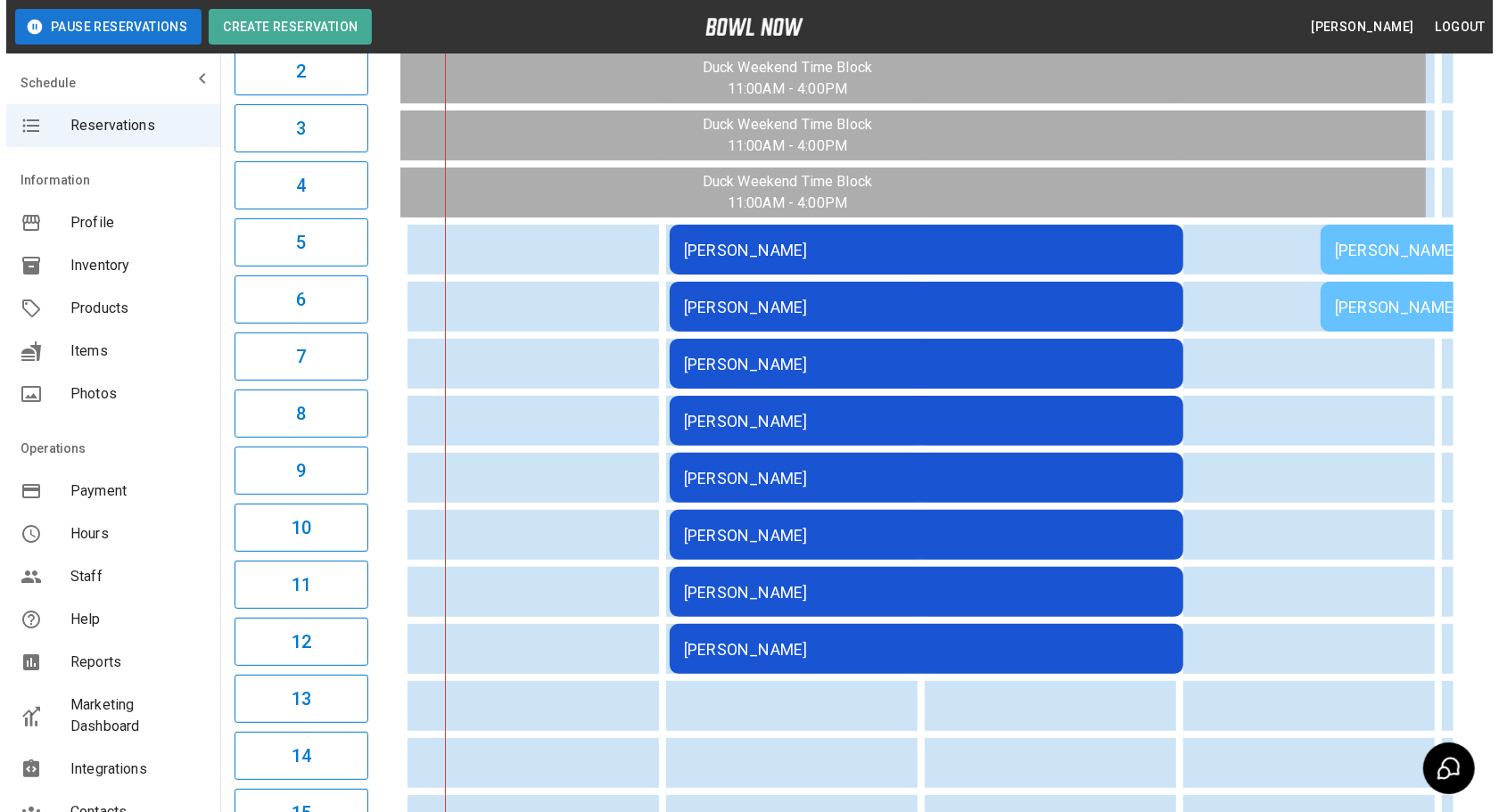
scroll to position [271, 0]
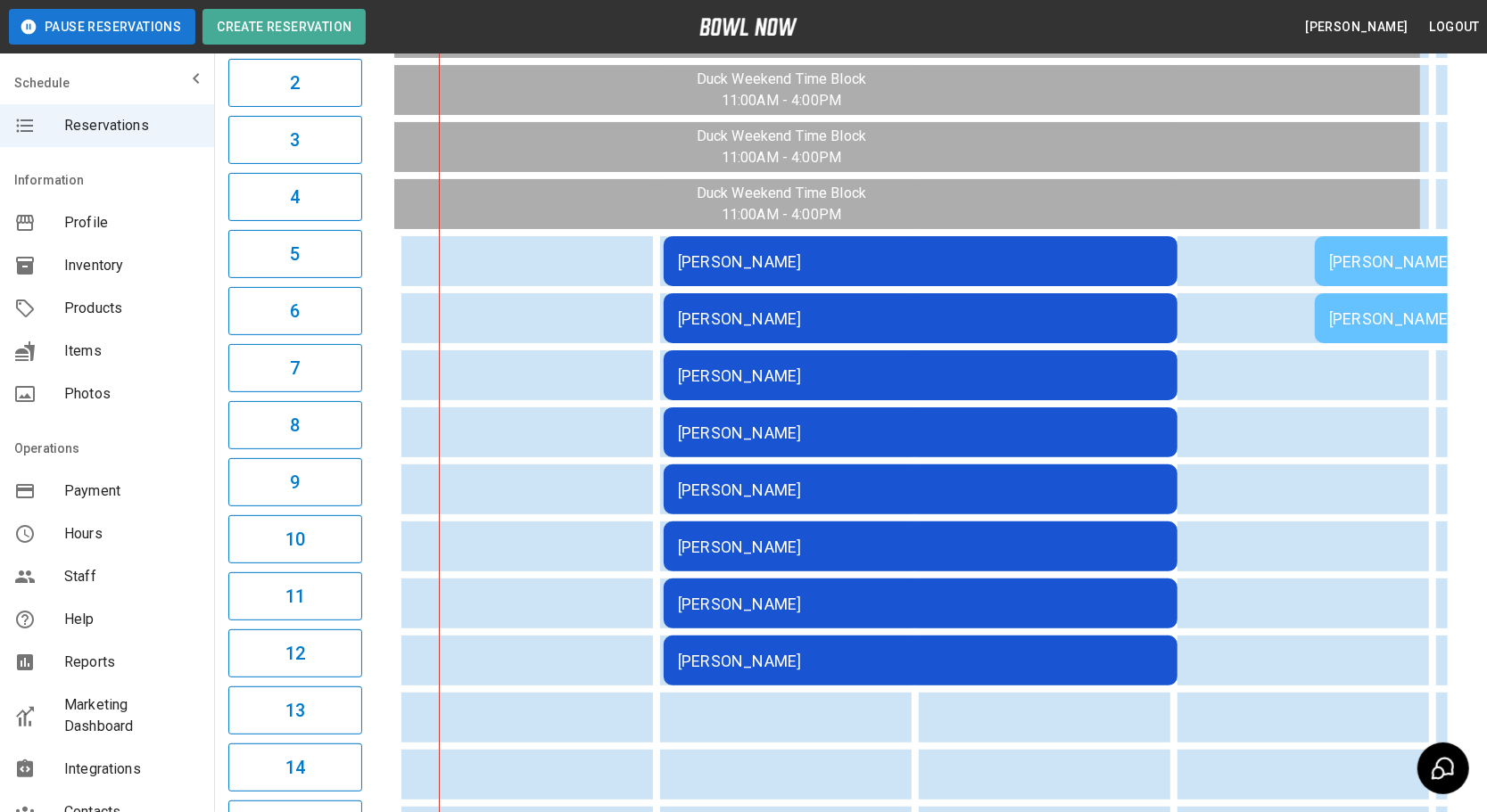
click at [709, 271] on div "[PERSON_NAME]" at bounding box center [920, 262] width 485 height 19
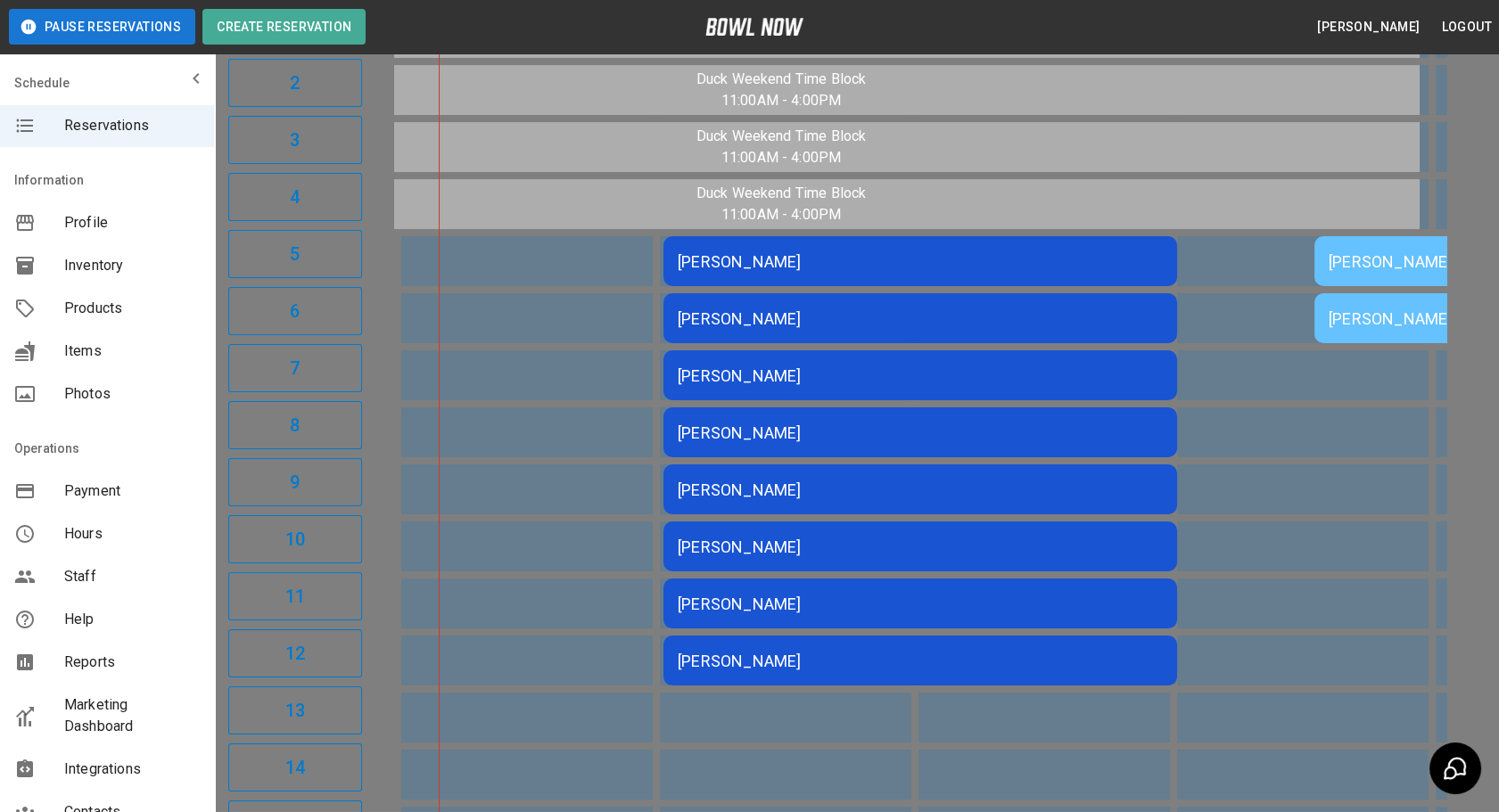
scroll to position [28, 0]
click at [438, 546] on div at bounding box center [749, 406] width 1499 height 812
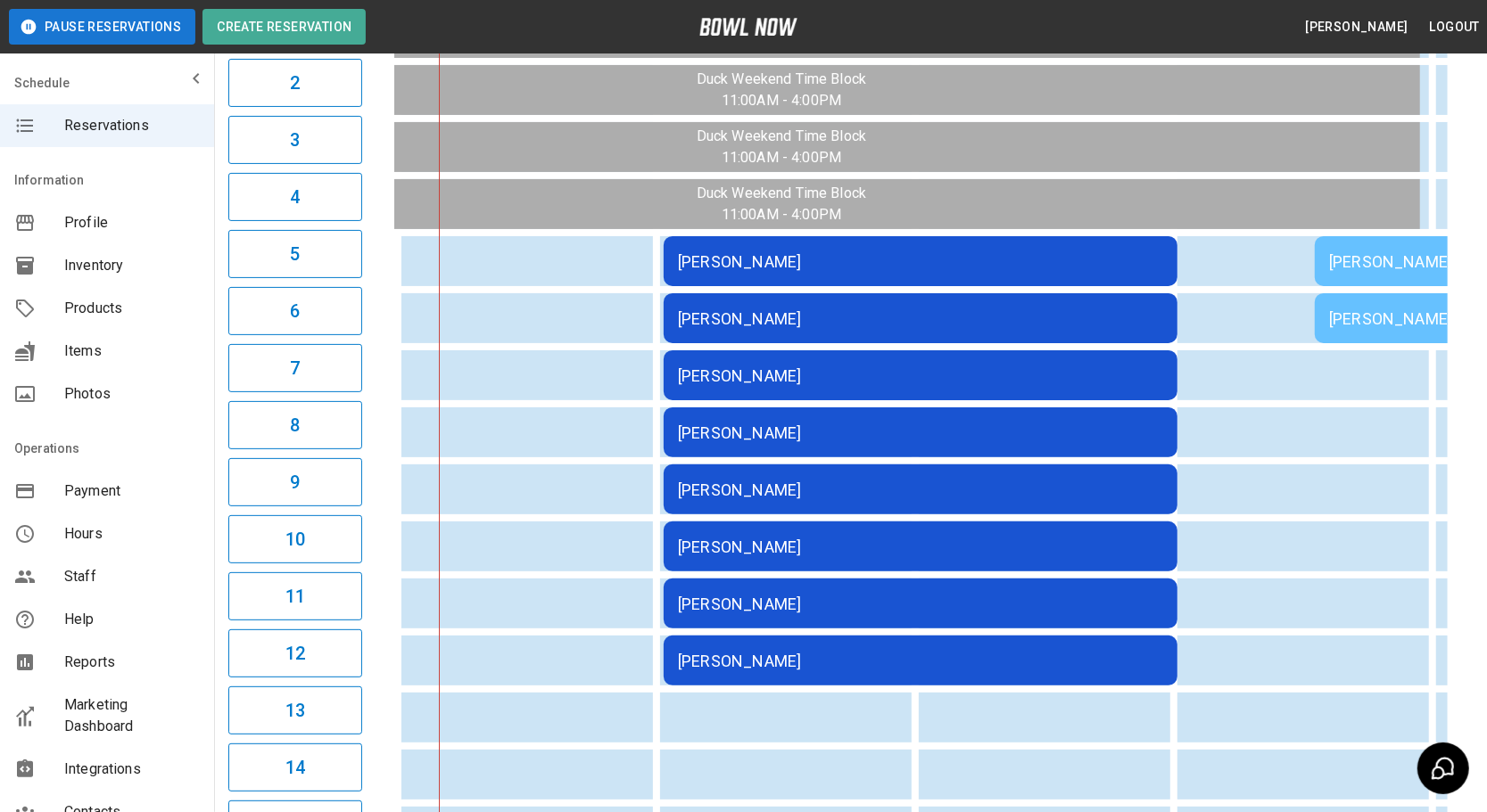
click at [724, 486] on div "[PERSON_NAME]" at bounding box center [920, 490] width 485 height 19
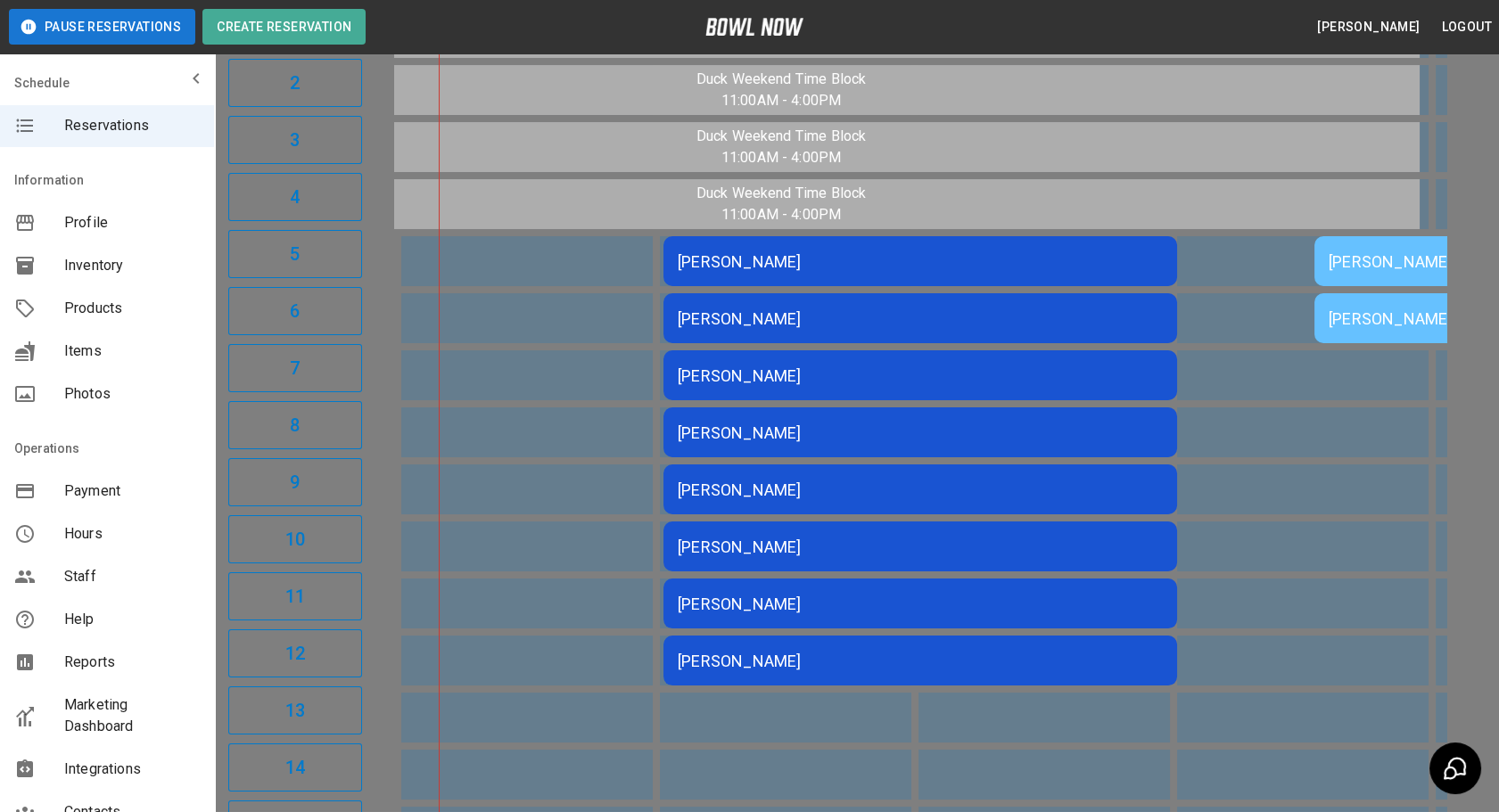
click at [462, 497] on div at bounding box center [749, 406] width 1499 height 812
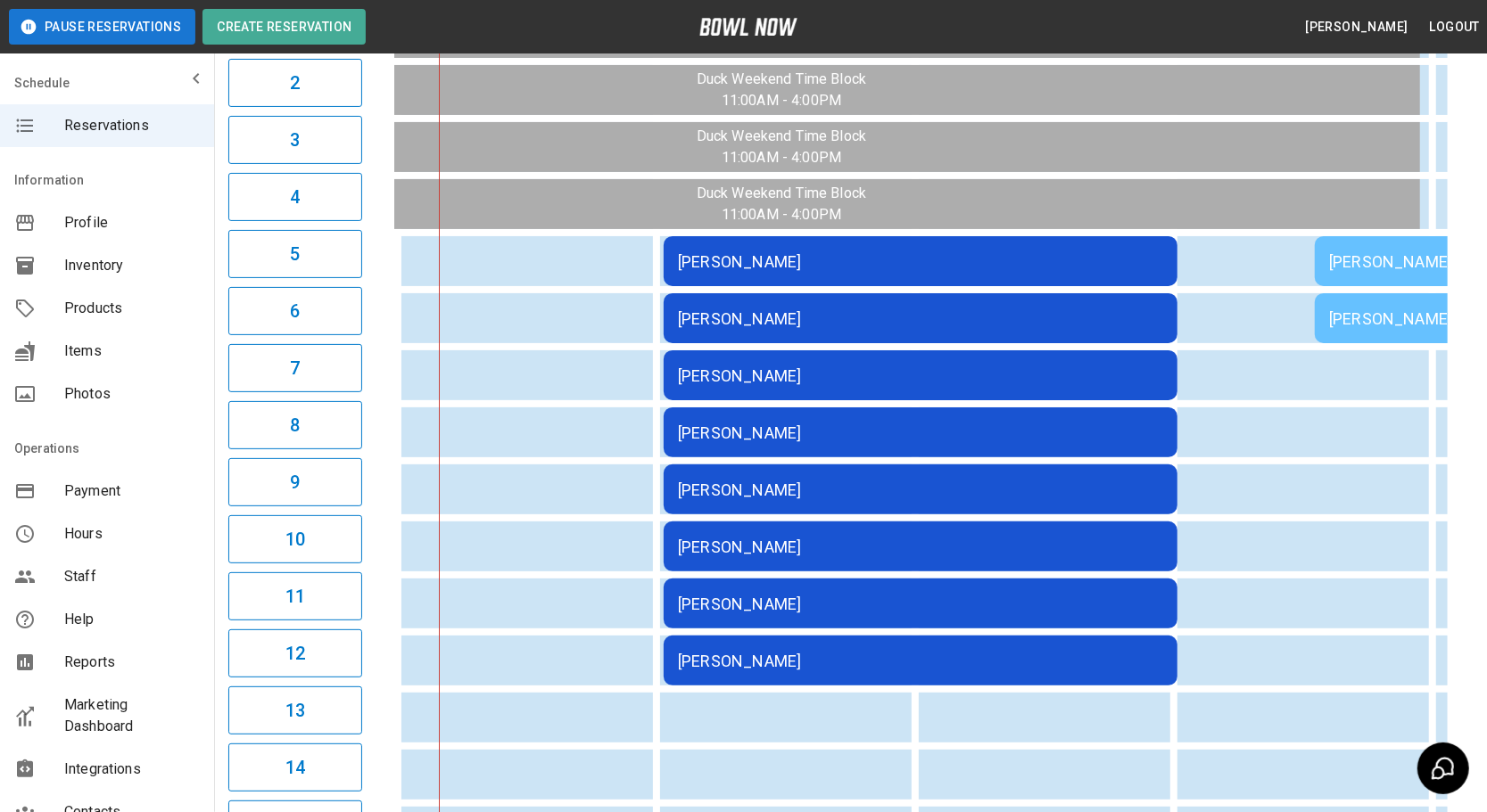
click at [718, 595] on div "[PERSON_NAME]" at bounding box center [920, 605] width 485 height 19
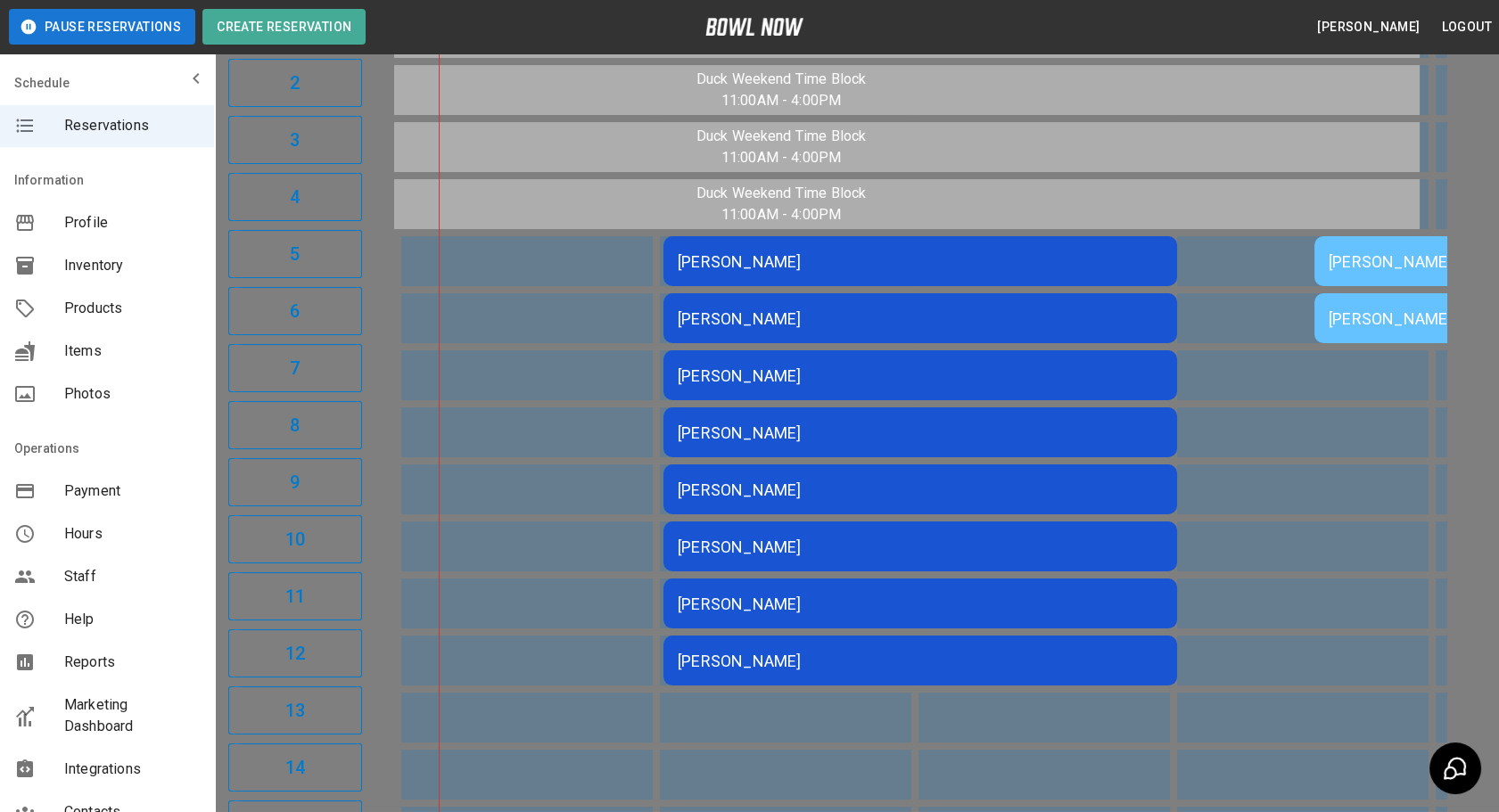
click at [454, 511] on div at bounding box center [749, 406] width 1499 height 812
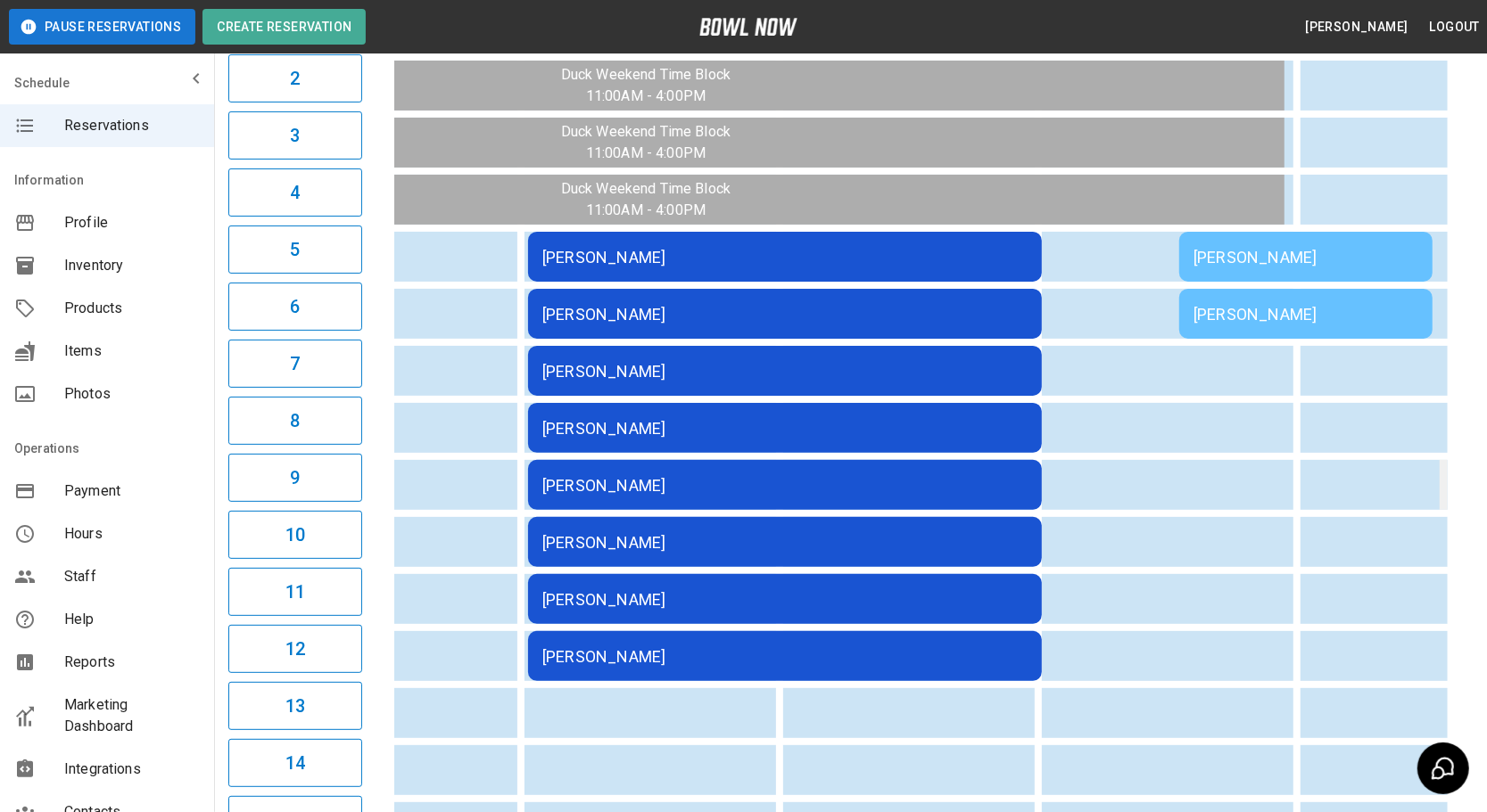
scroll to position [0, 0]
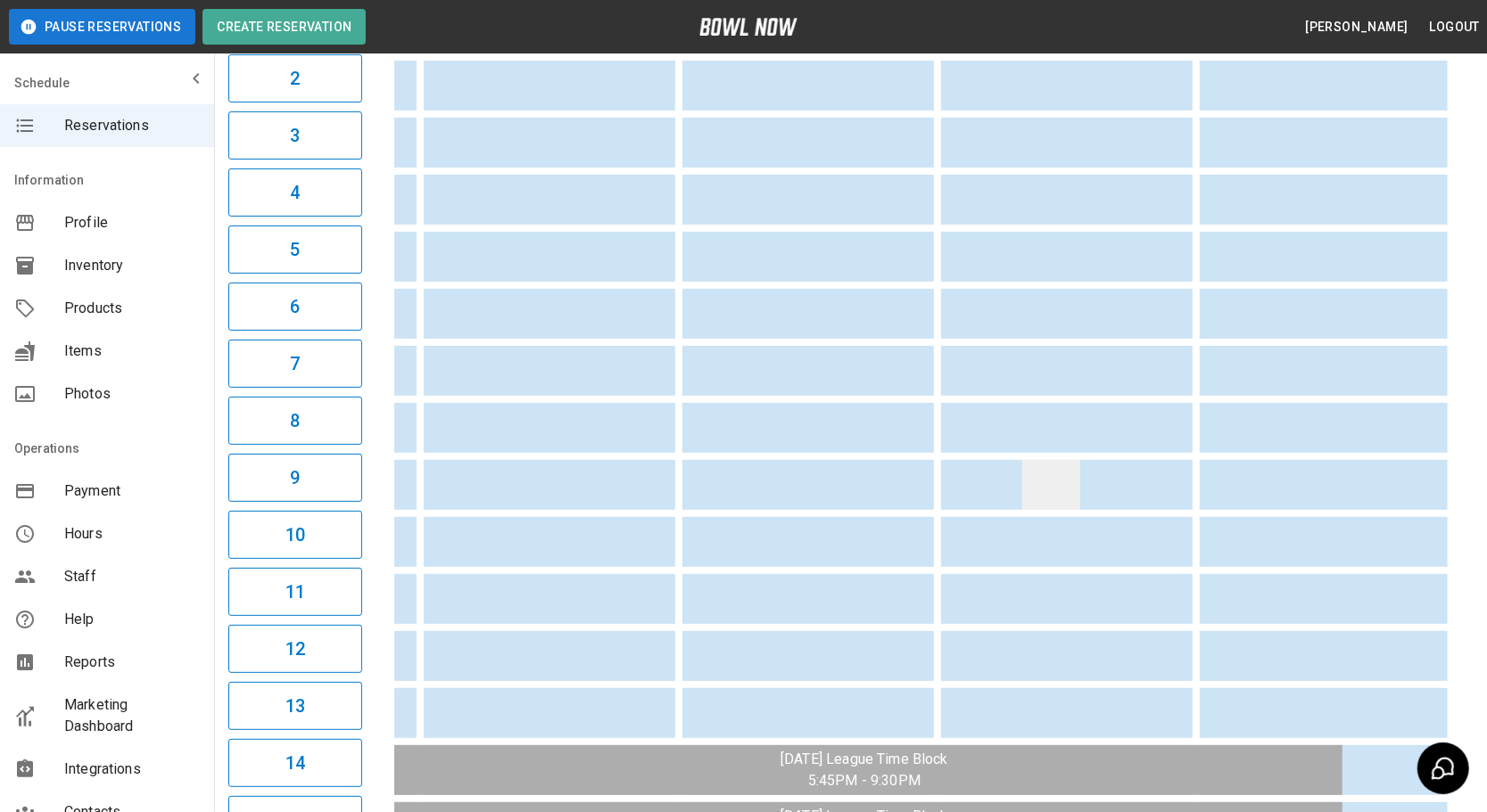
drag, startPoint x: 1219, startPoint y: 479, endPoint x: 1338, endPoint y: 491, distance: 119.6
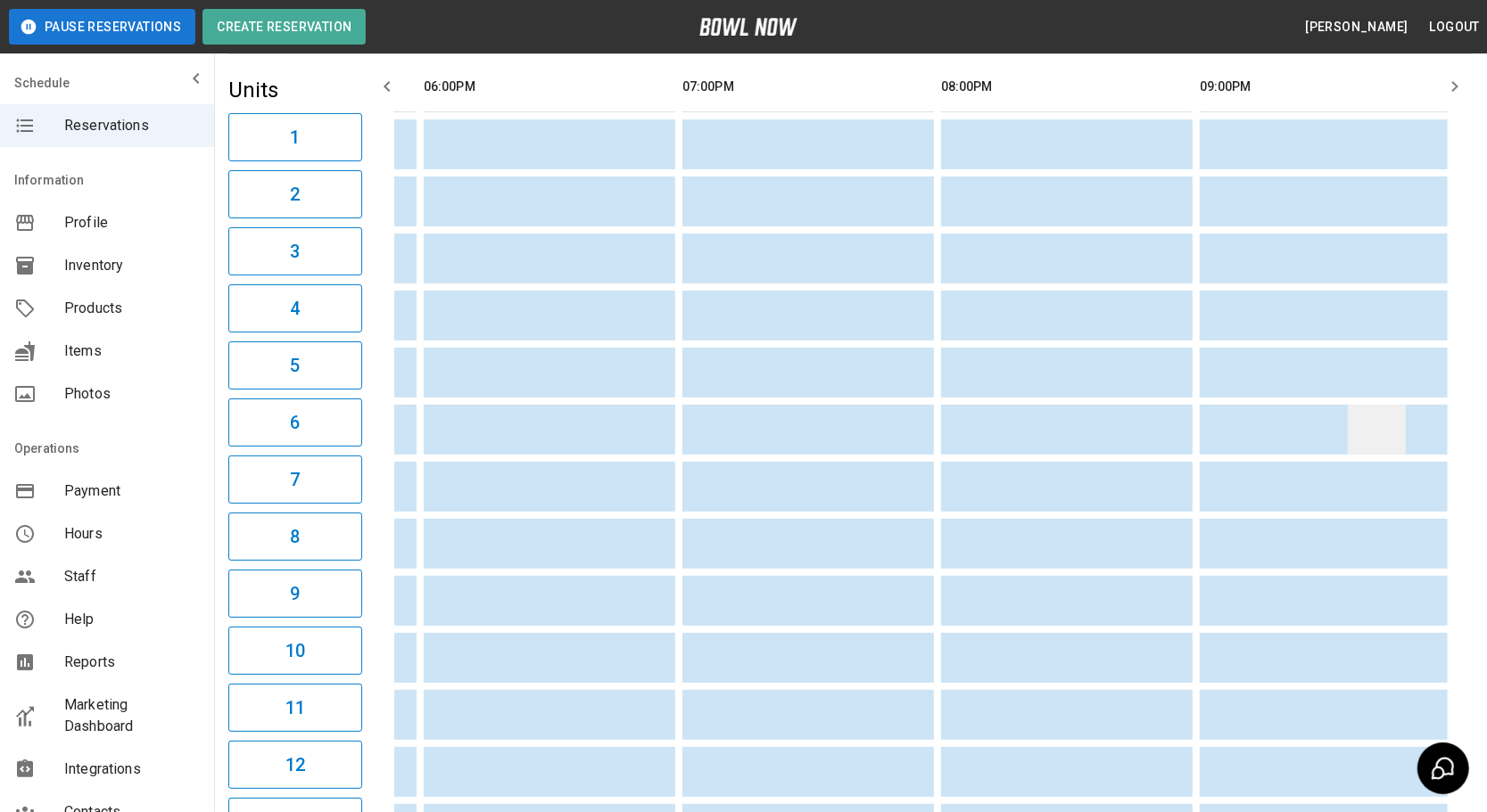
scroll to position [60, 0]
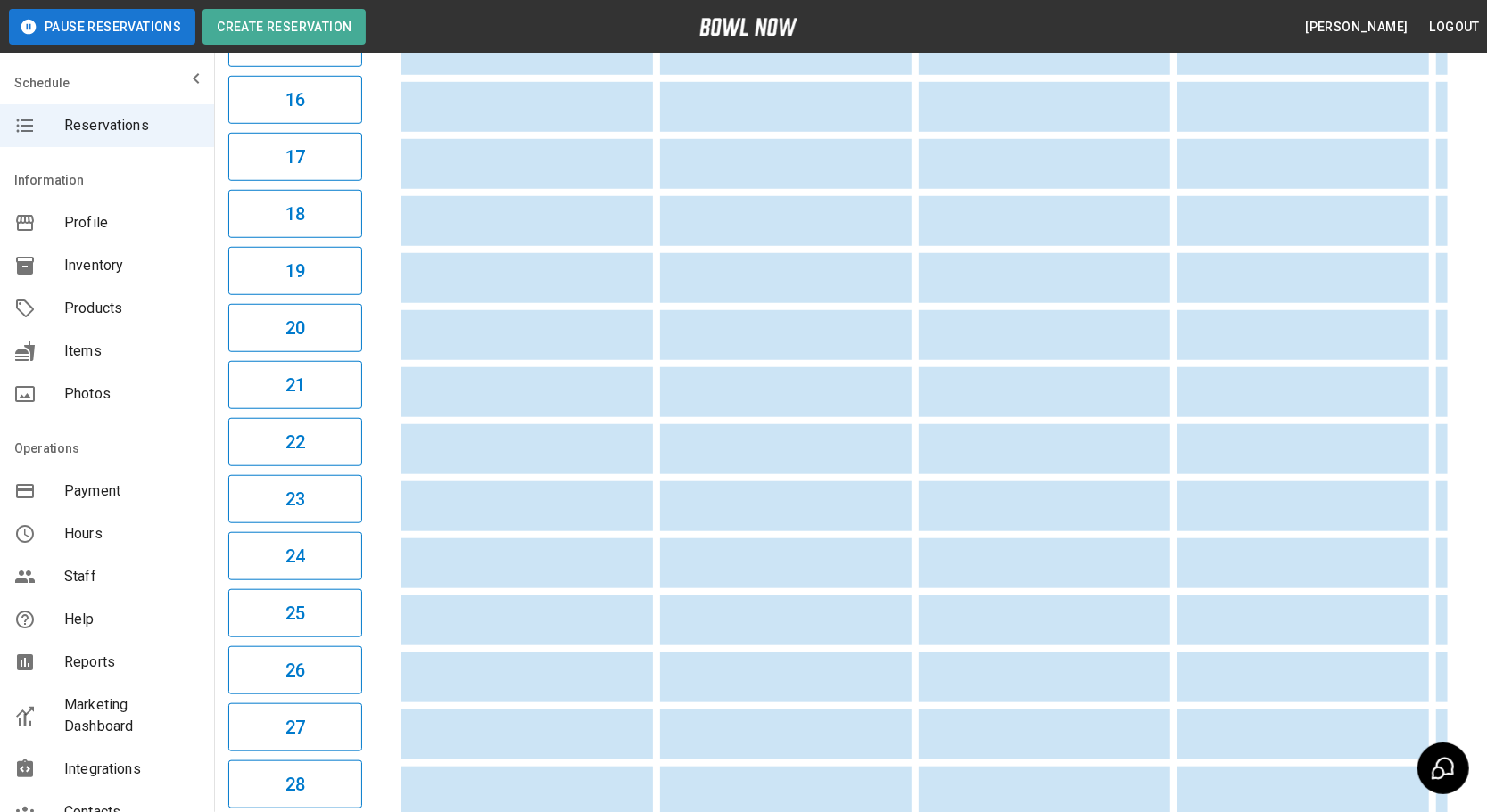
drag, startPoint x: 1330, startPoint y: 504, endPoint x: 976, endPoint y: 508, distance: 354.0
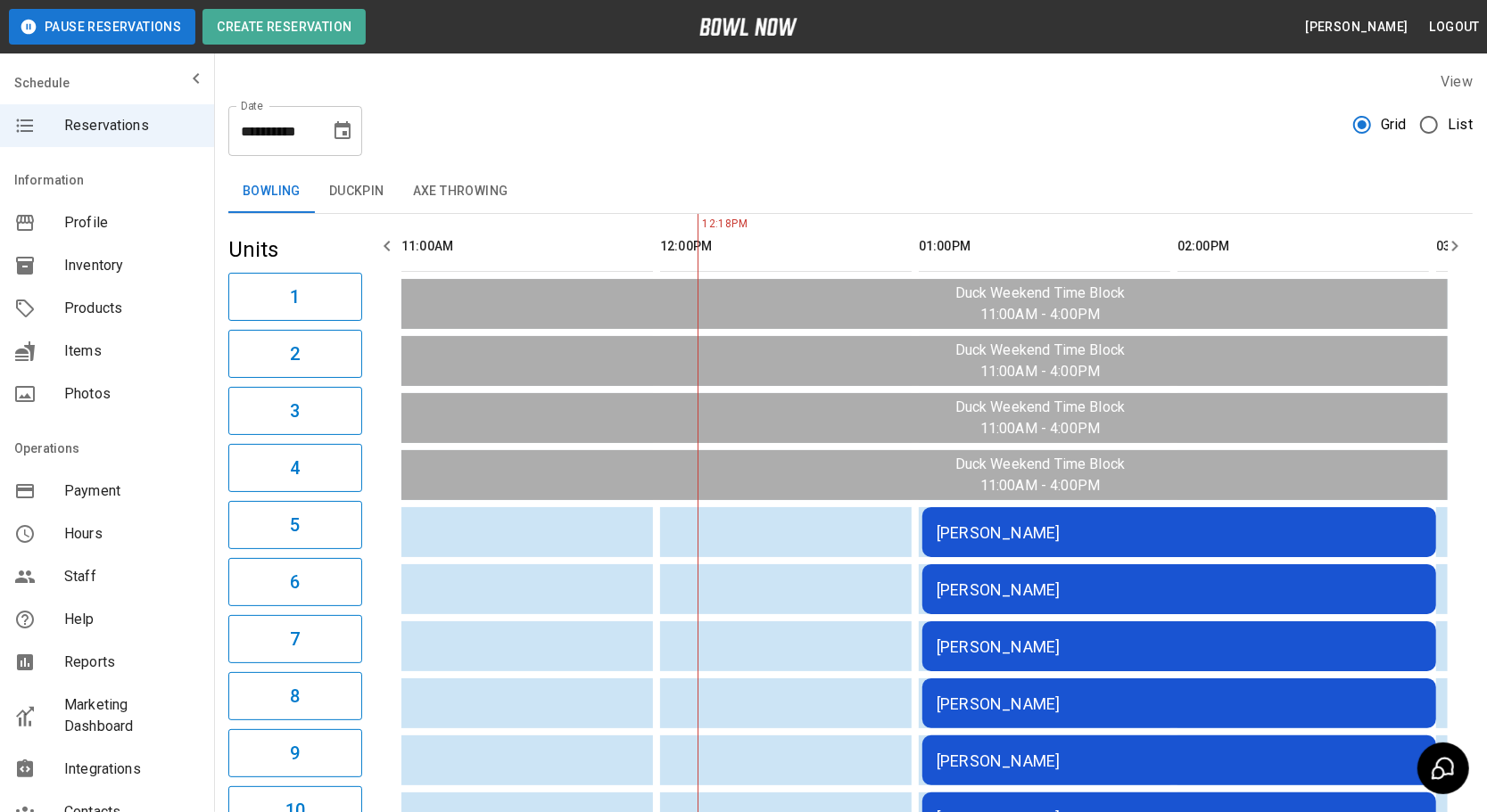
click at [372, 205] on button "Duckpin" at bounding box center [357, 191] width 84 height 43
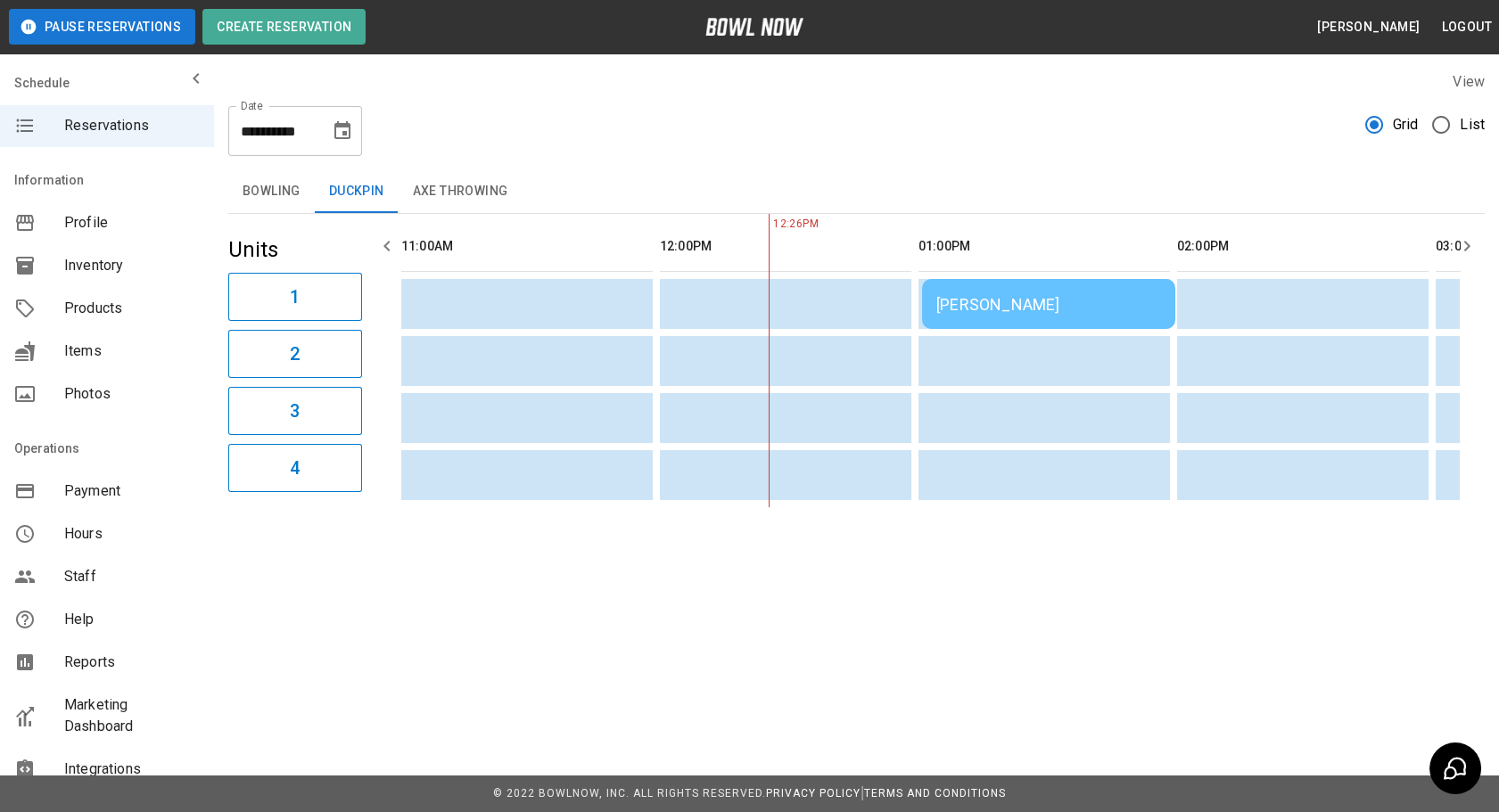
drag, startPoint x: 846, startPoint y: 425, endPoint x: 376, endPoint y: 418, distance: 470.1
click at [454, 220] on div "11:00AM 12:00PM 01:00PM 02:00PM 03:00PM 04:00PM 05:00PM 06:00PM 07:00PM 08:00PM…" at bounding box center [928, 360] width 1066 height 293
drag, startPoint x: 454, startPoint y: 220, endPoint x: 454, endPoint y: 194, distance: 26.0
click at [454, 194] on button "Axe Throwing" at bounding box center [460, 191] width 124 height 43
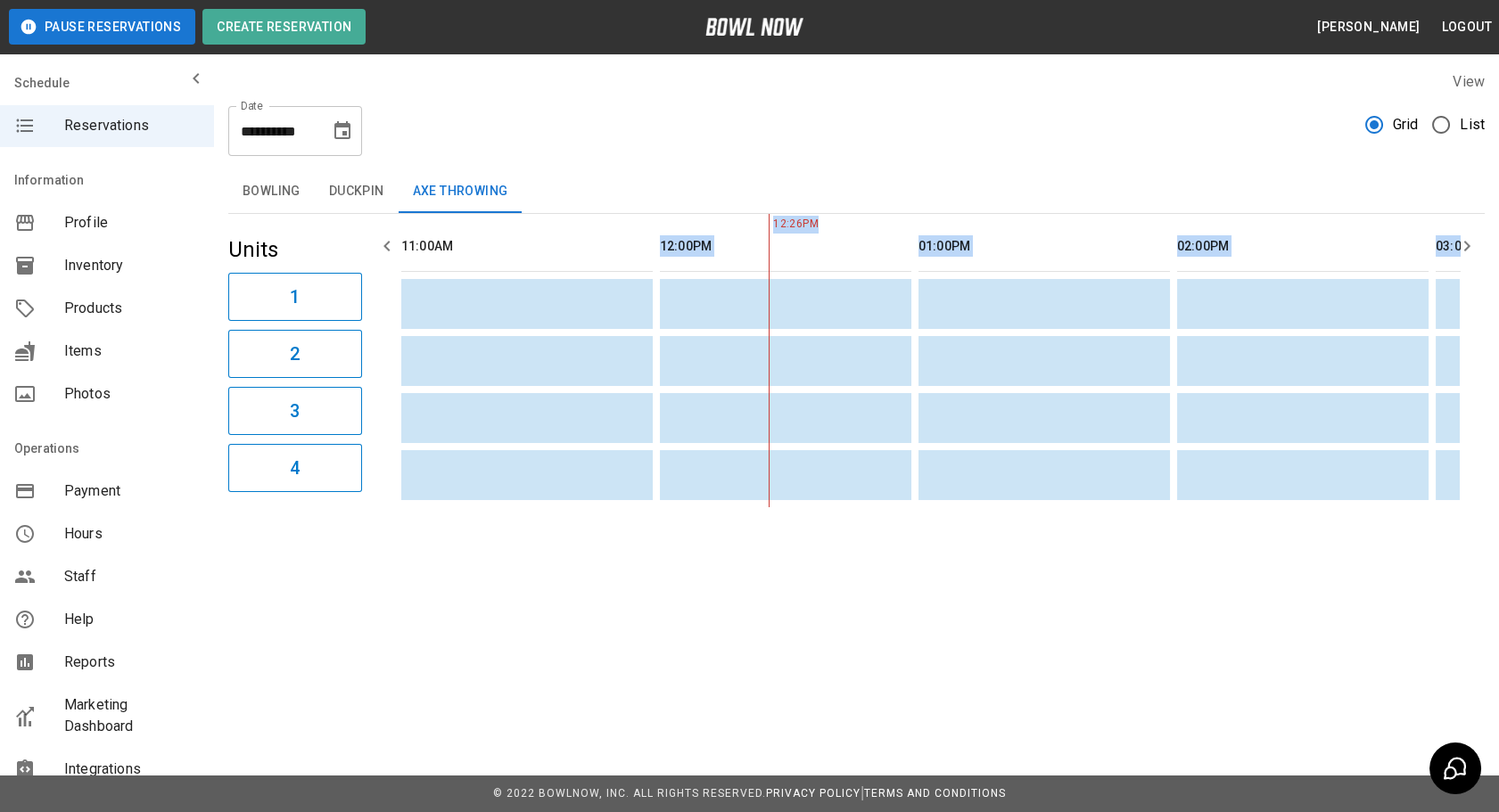
click at [312, 195] on button "Bowling" at bounding box center [271, 191] width 87 height 43
click at [590, 194] on div "Bowling Duckpin Axe Throwing" at bounding box center [856, 191] width 1256 height 43
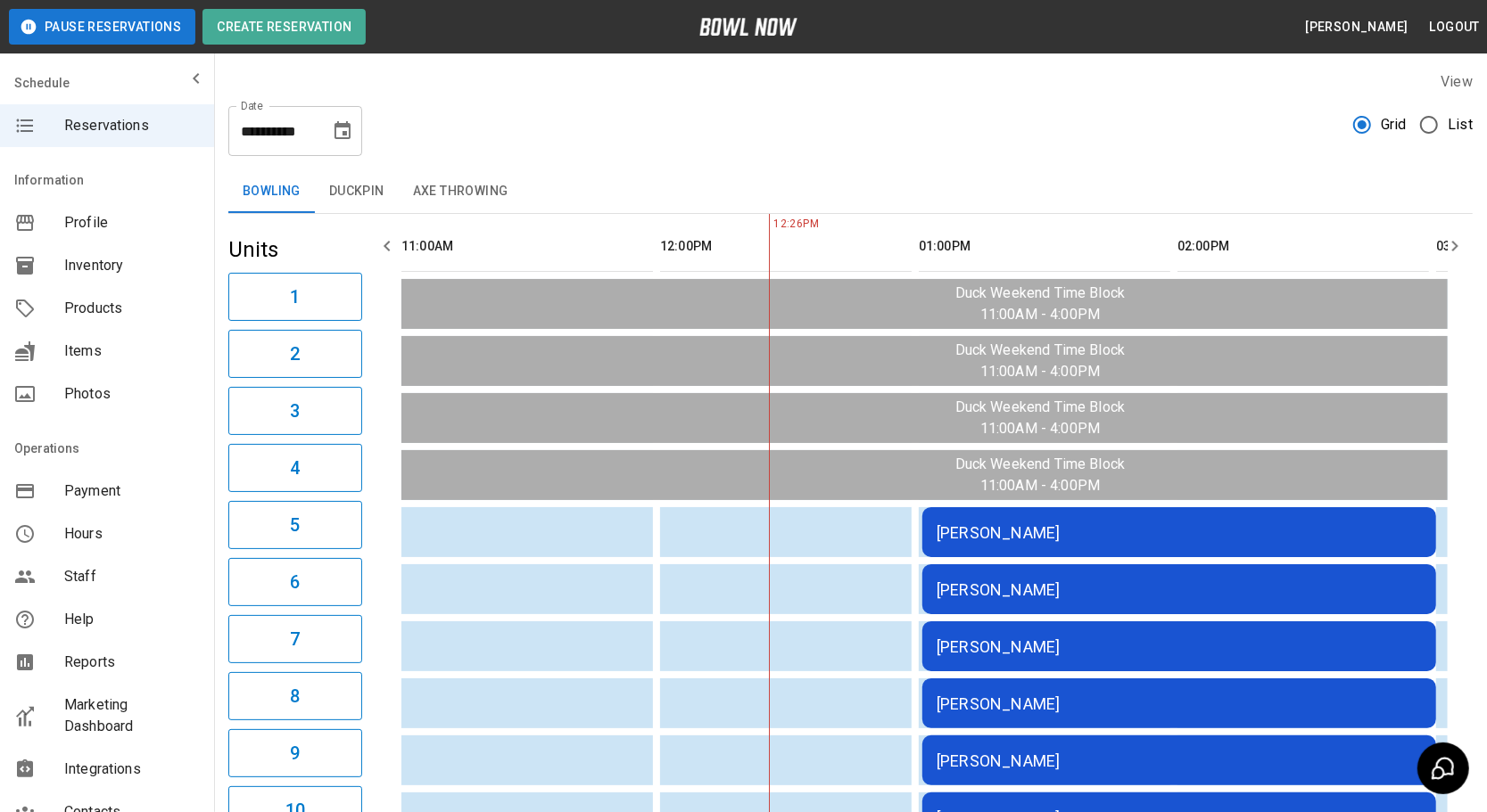
click at [675, 187] on div "Bowling Duckpin Axe Throwing" at bounding box center [851, 191] width 1244 height 43
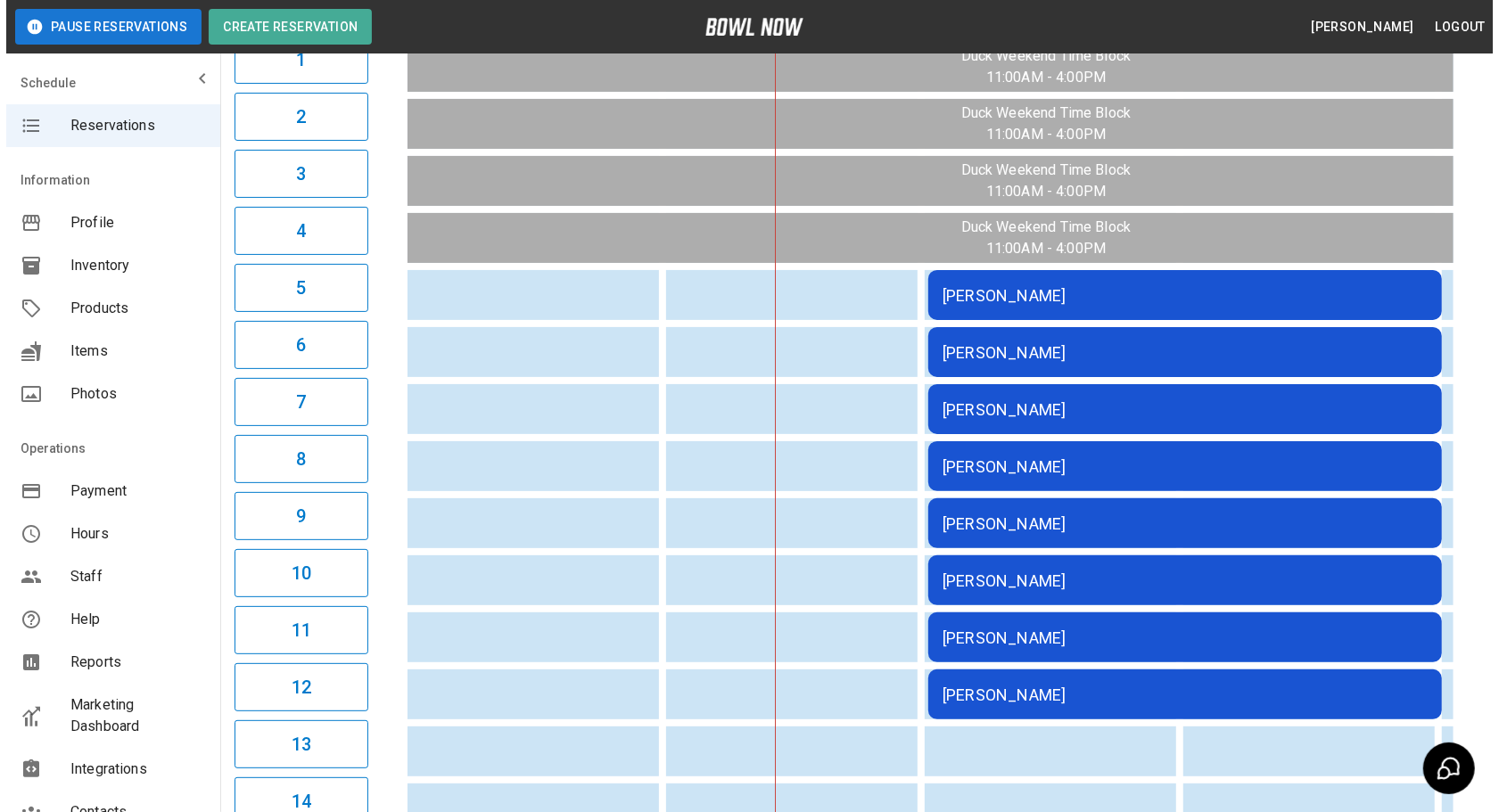
scroll to position [243, 0]
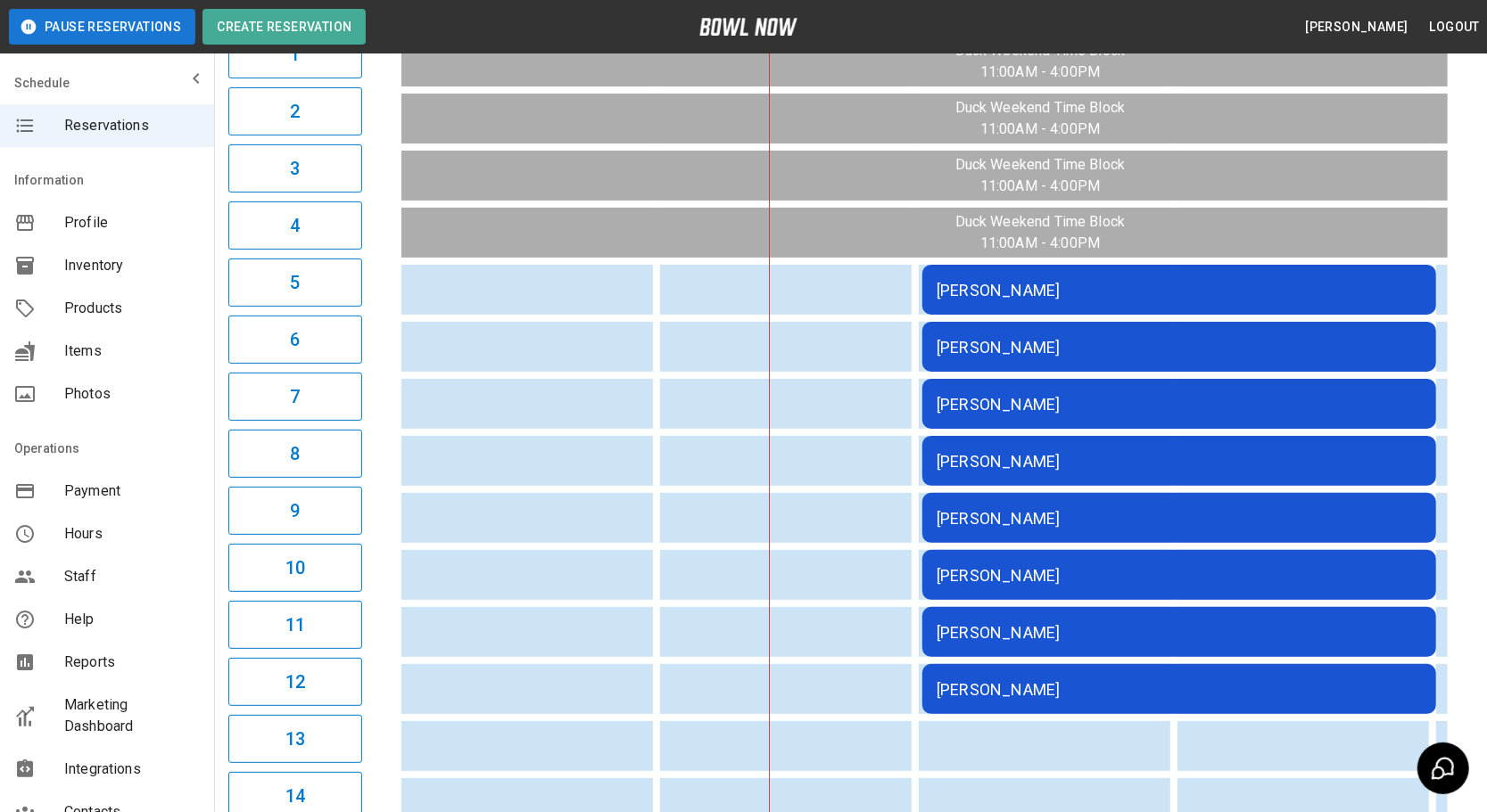
click at [1079, 281] on div "[PERSON_NAME]" at bounding box center [1179, 290] width 485 height 19
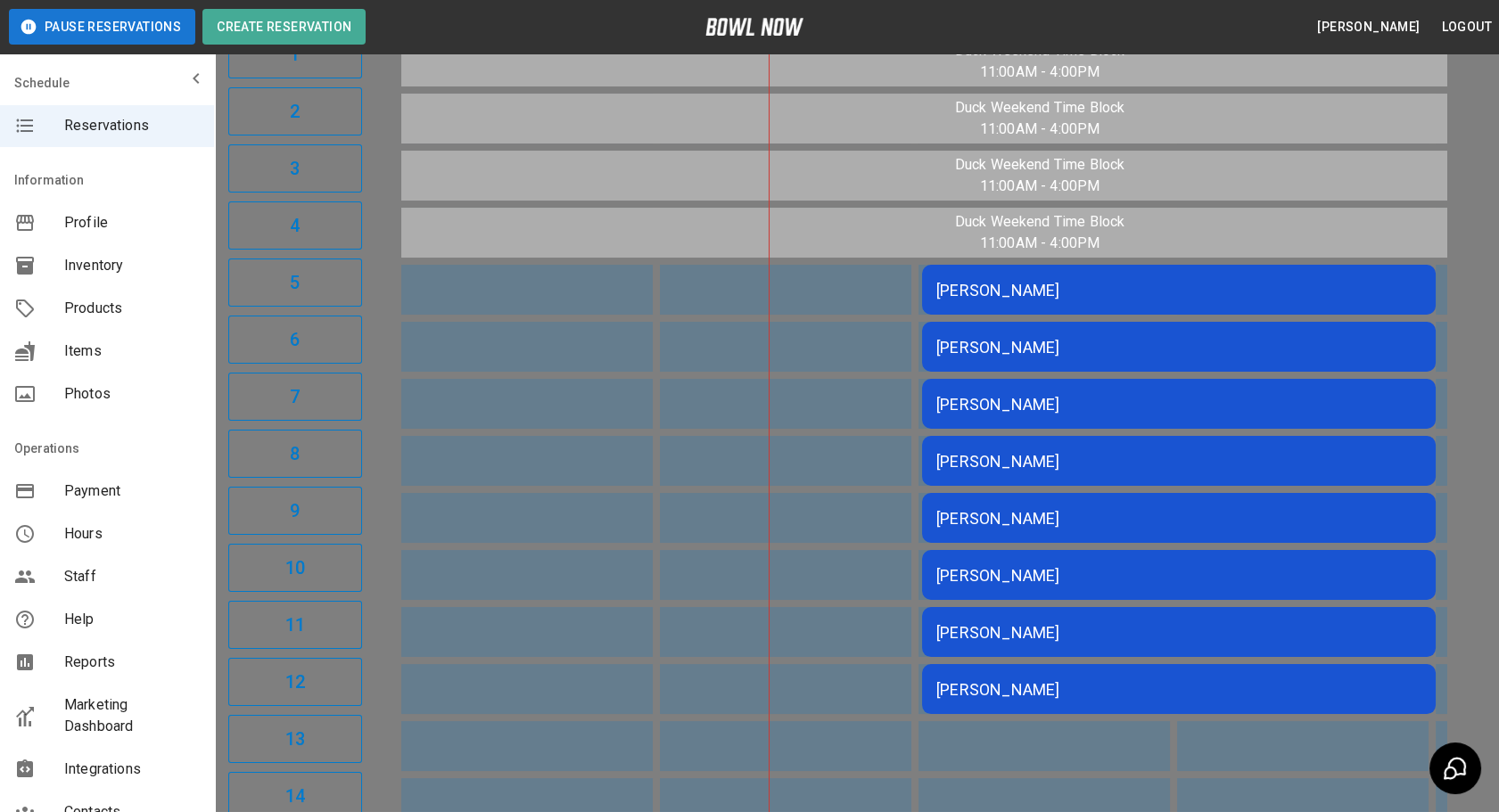
scroll to position [28, 0]
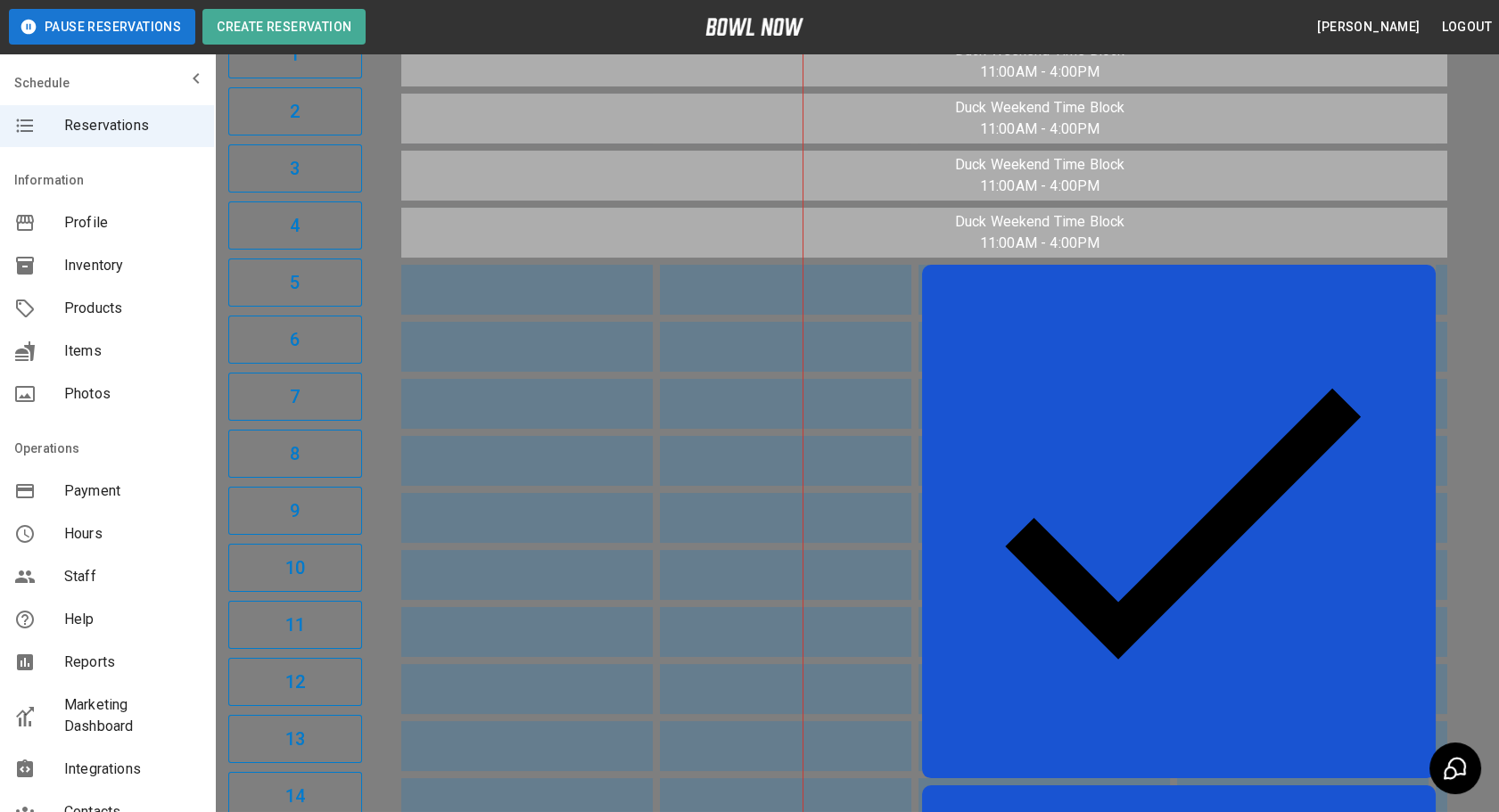
click at [444, 525] on div at bounding box center [749, 406] width 1499 height 812
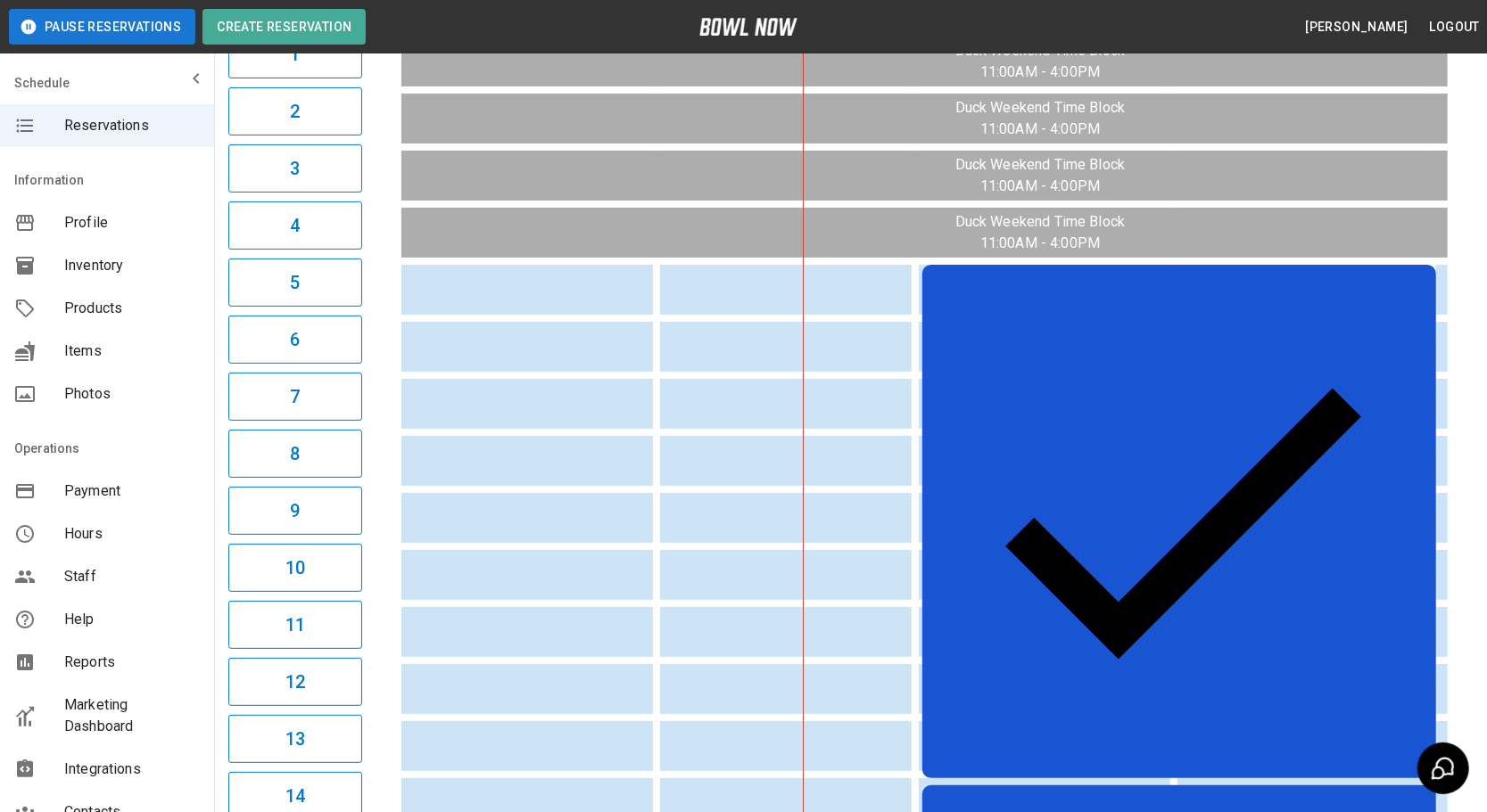
click at [1137, 288] on div "[PERSON_NAME]" at bounding box center [1179, 522] width 485 height 485
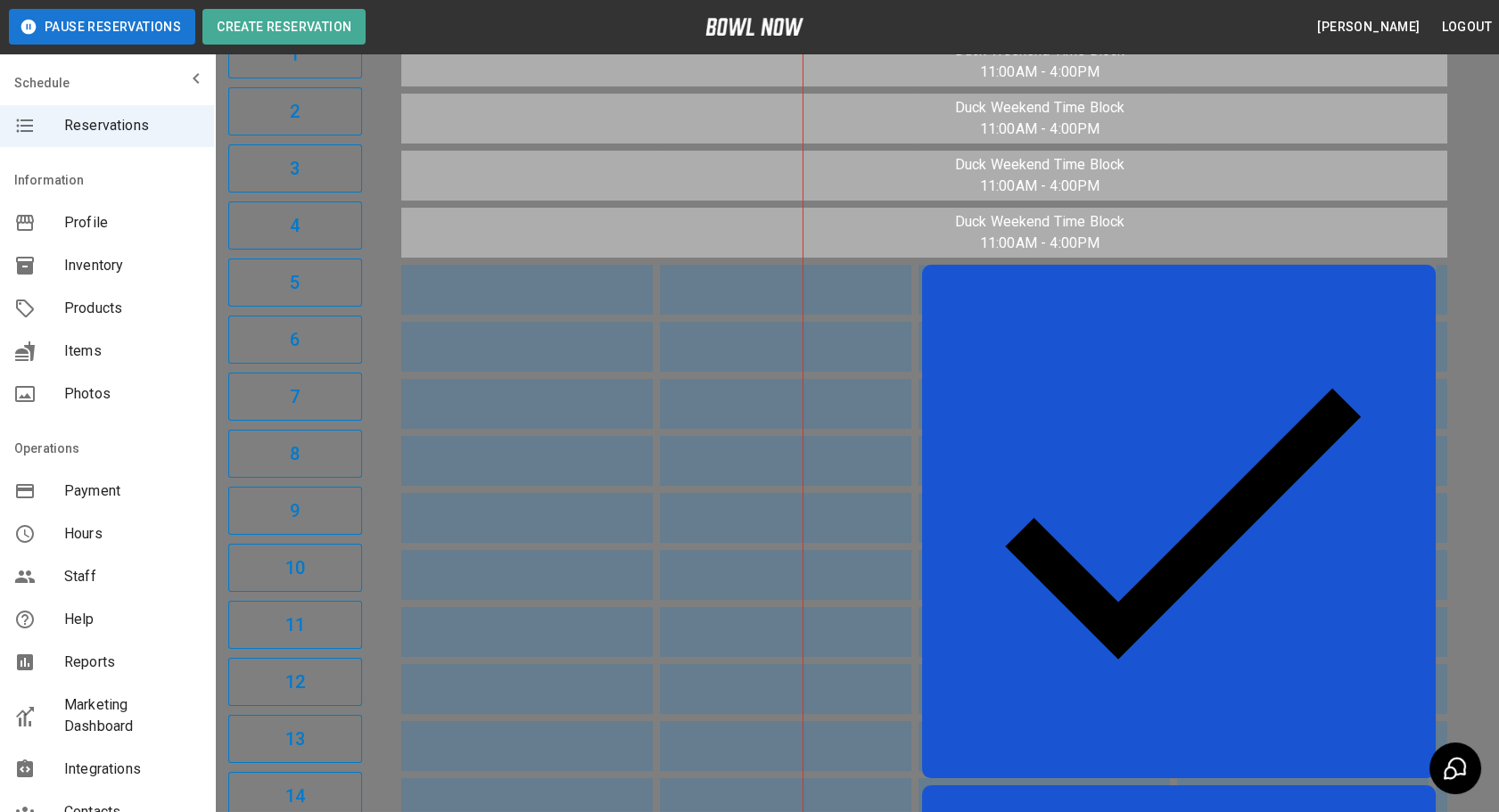
click at [1217, 374] on div at bounding box center [749, 406] width 1499 height 812
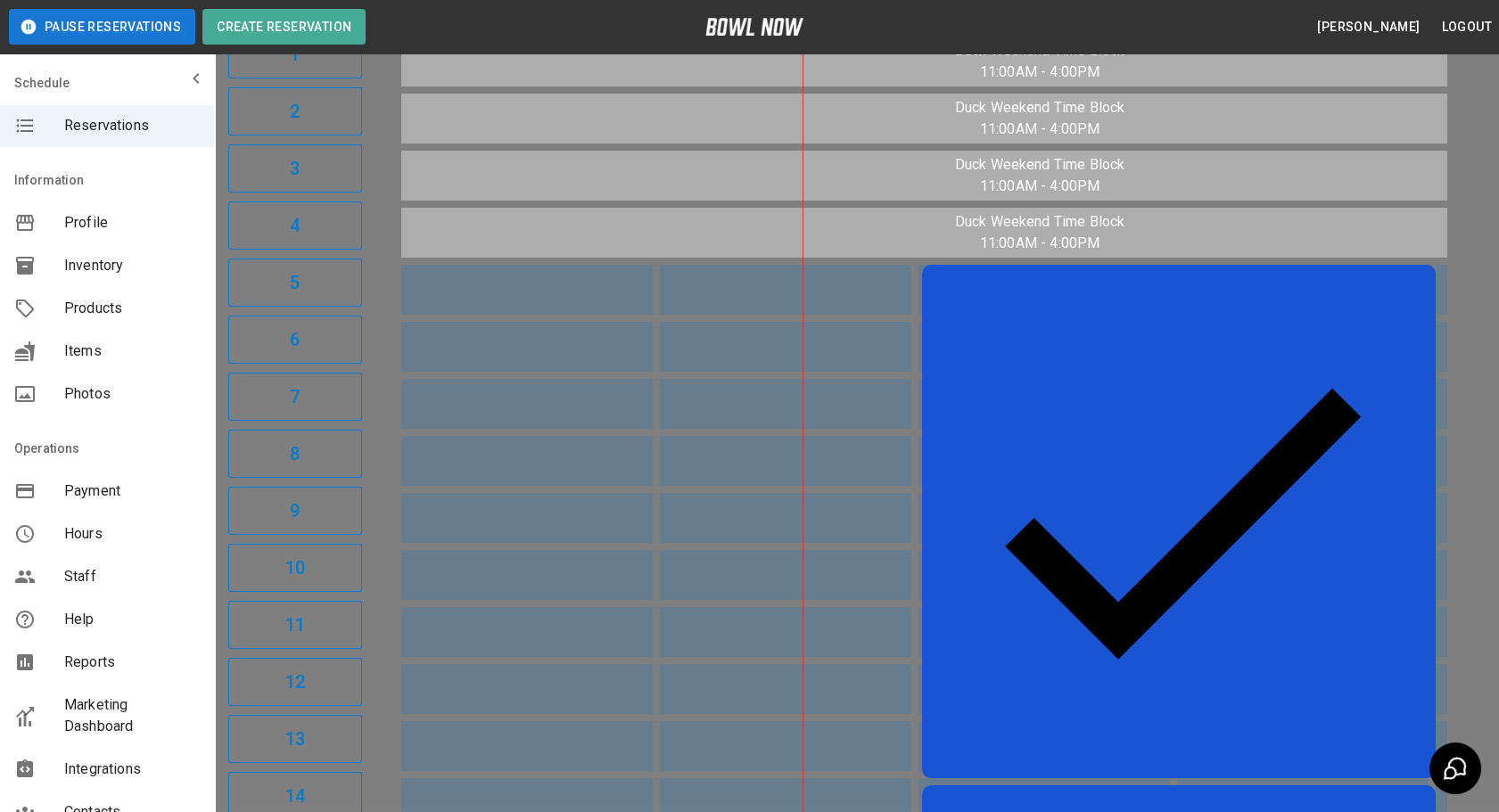
click at [445, 548] on div at bounding box center [749, 406] width 1499 height 812
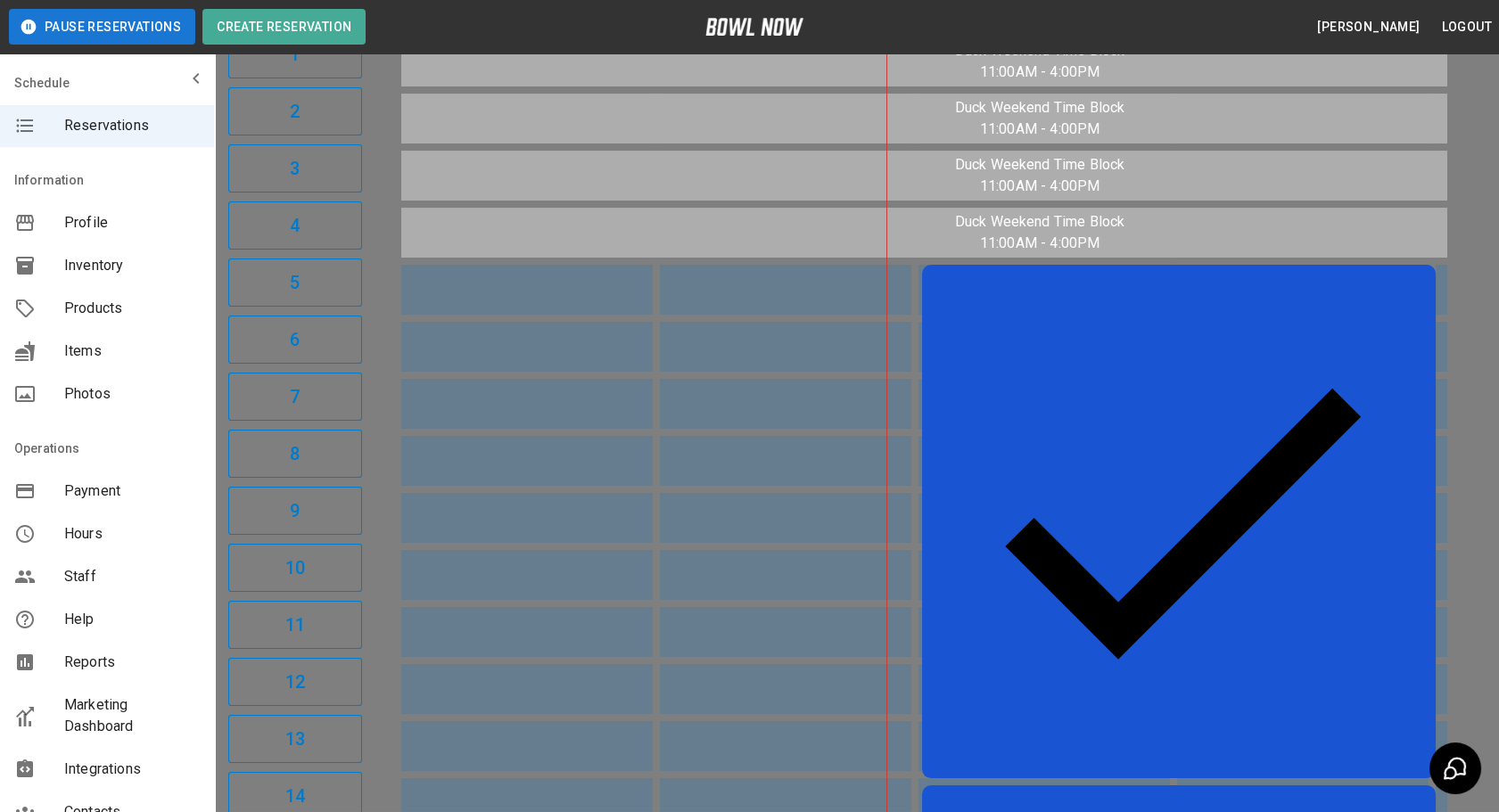
scroll to position [353, 0]
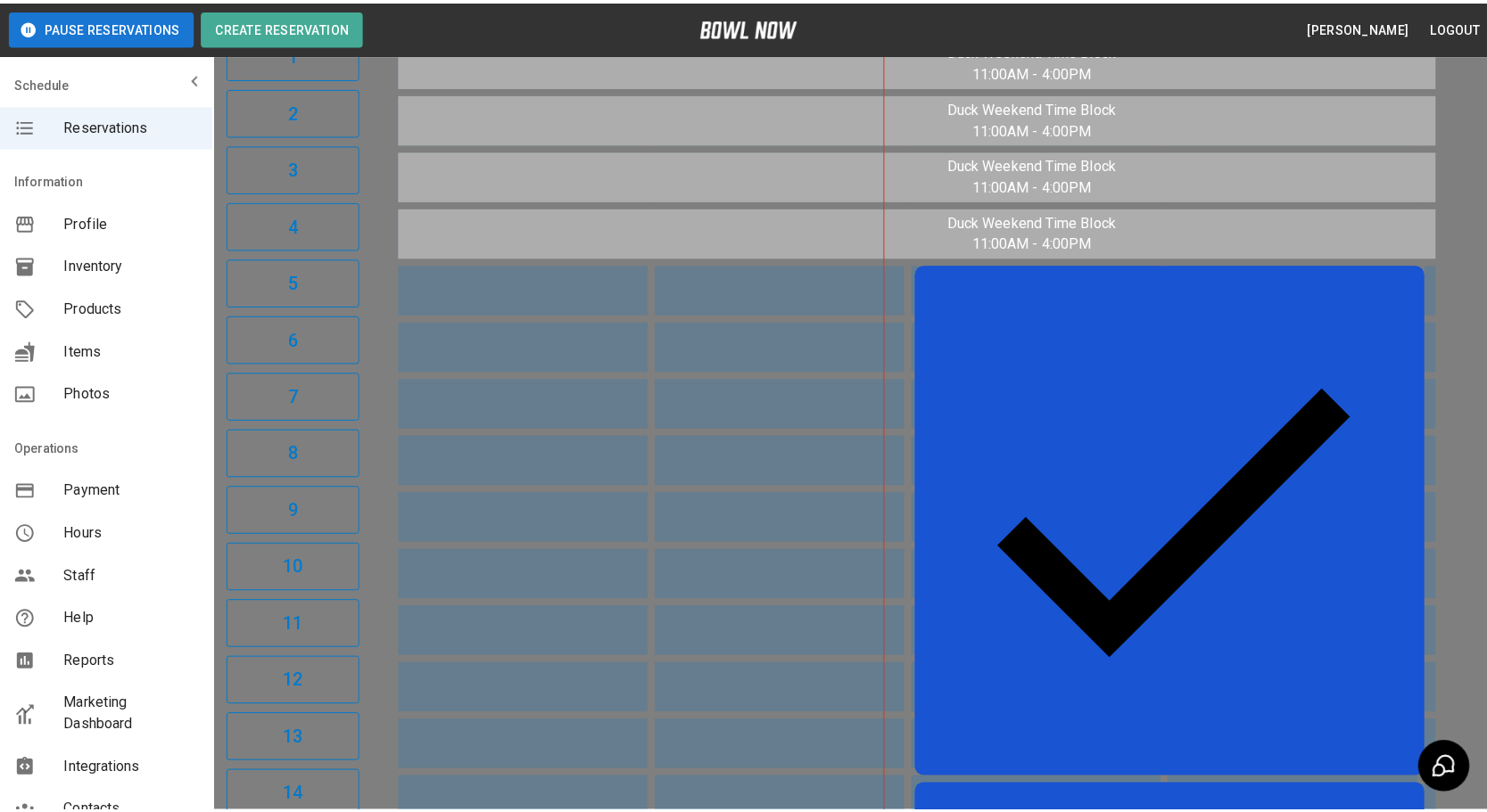
scroll to position [0, 0]
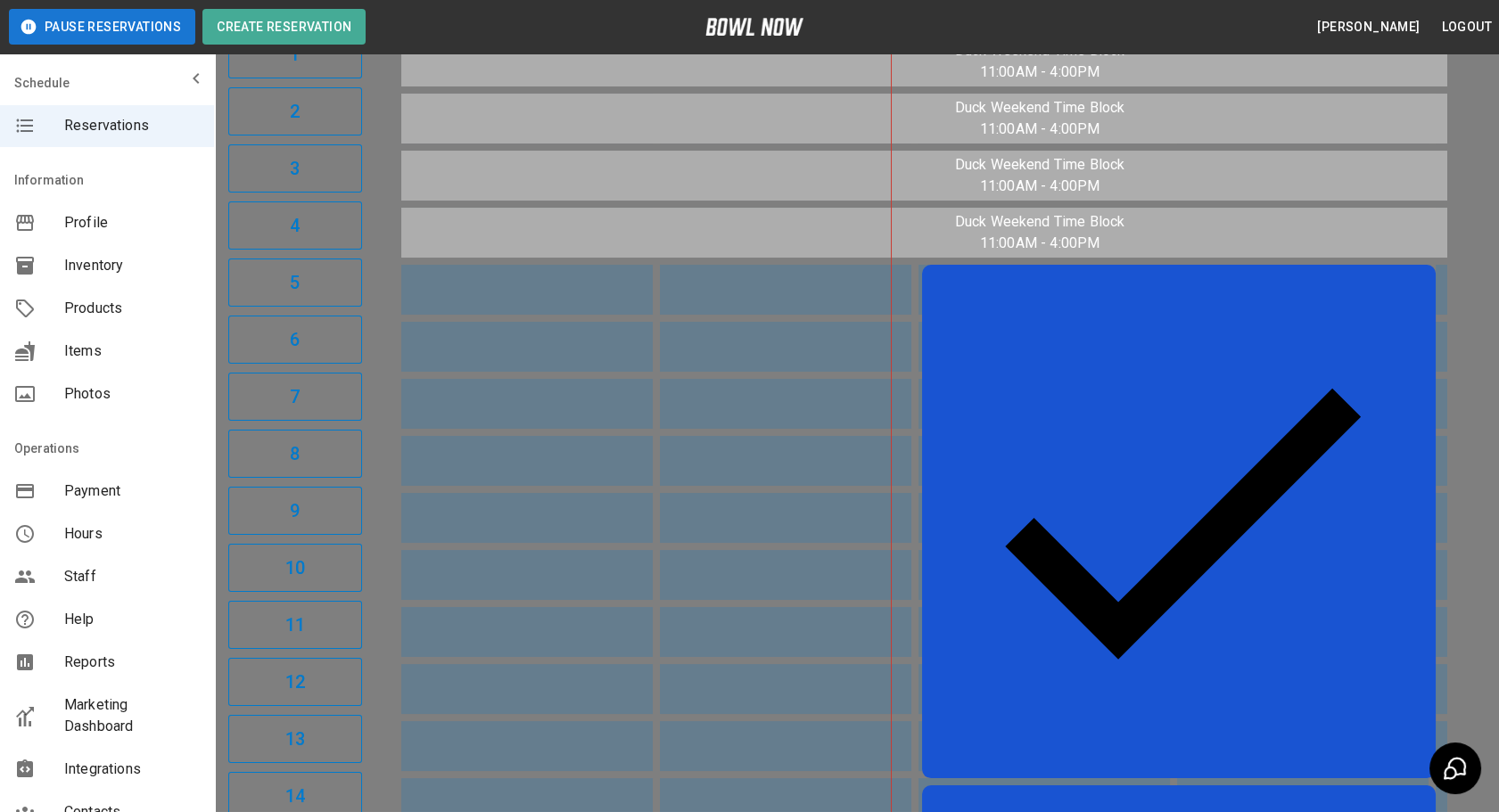
click at [1122, 221] on div at bounding box center [749, 406] width 1499 height 812
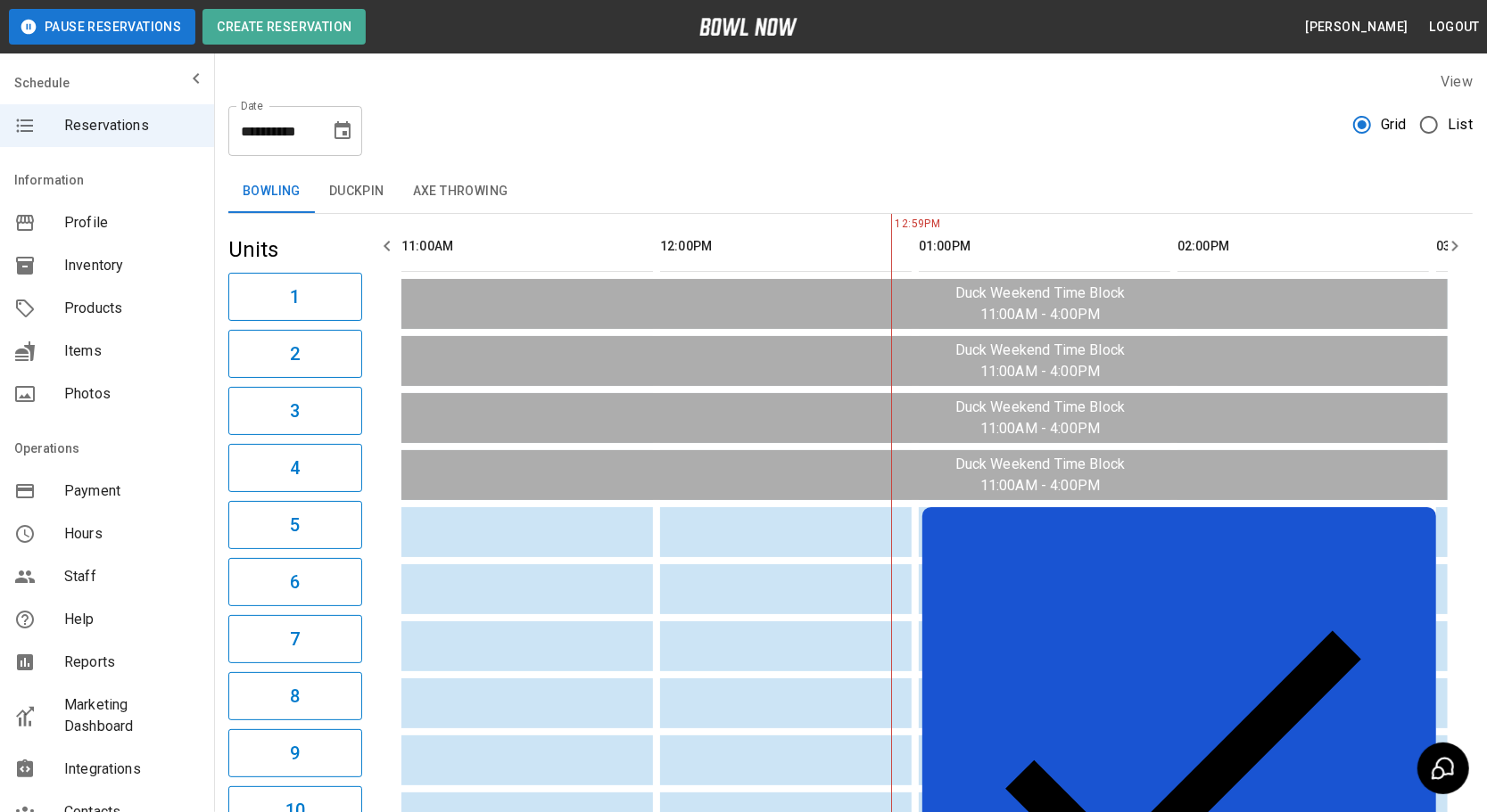
click at [377, 194] on button "Duckpin" at bounding box center [357, 191] width 84 height 43
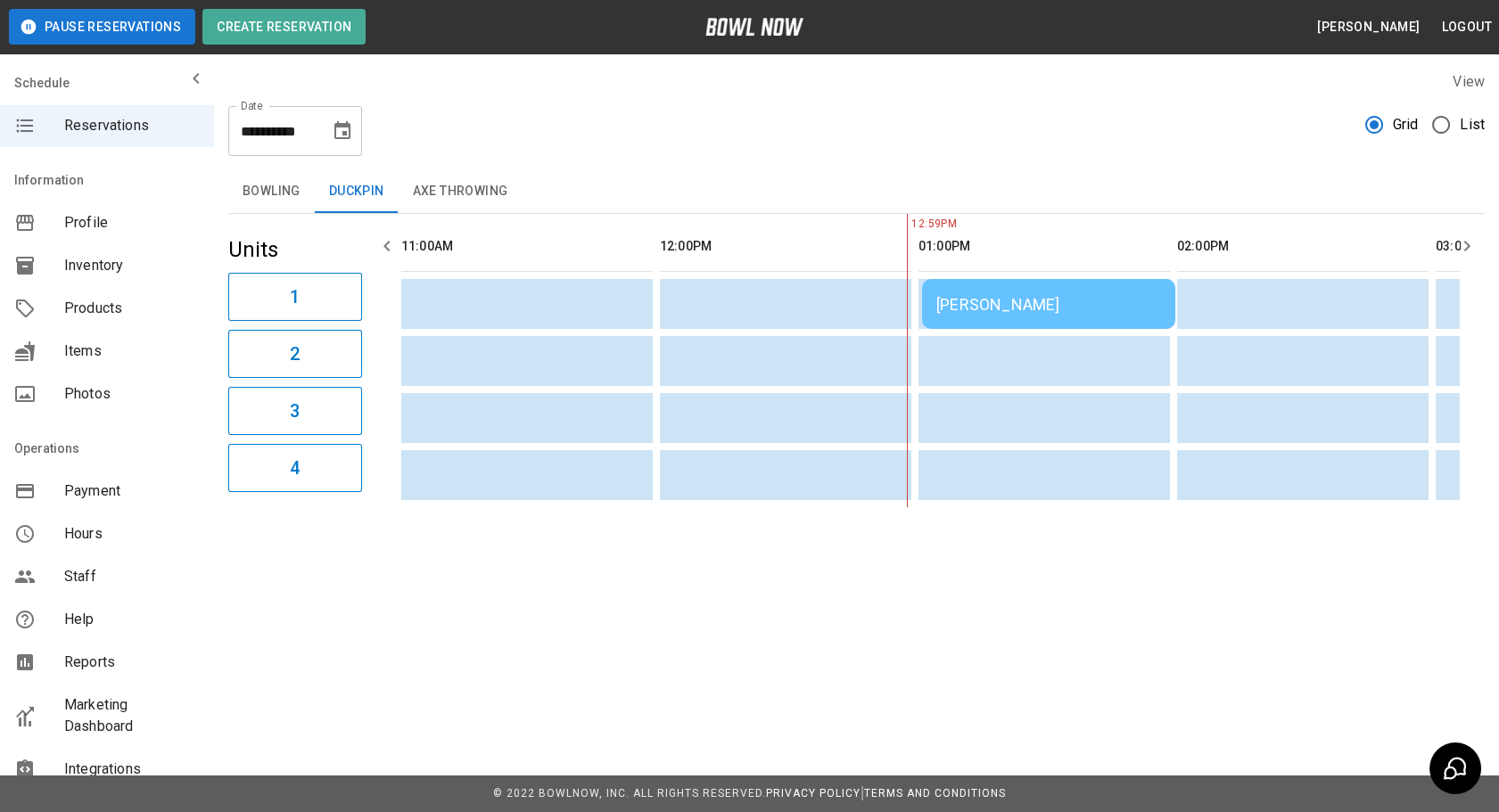
click at [977, 304] on div "[PERSON_NAME]" at bounding box center [1048, 305] width 225 height 19
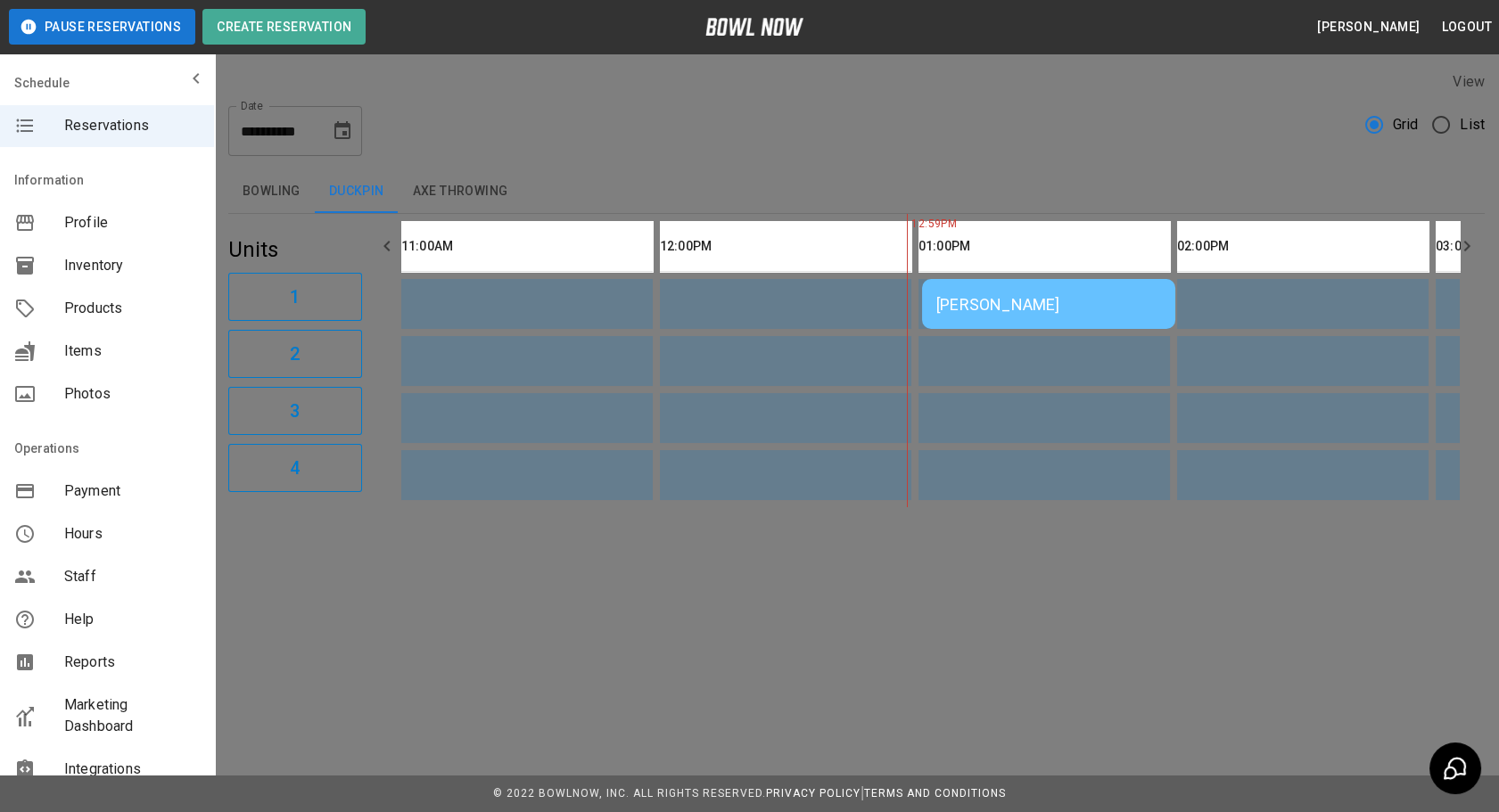
scroll to position [28, 0]
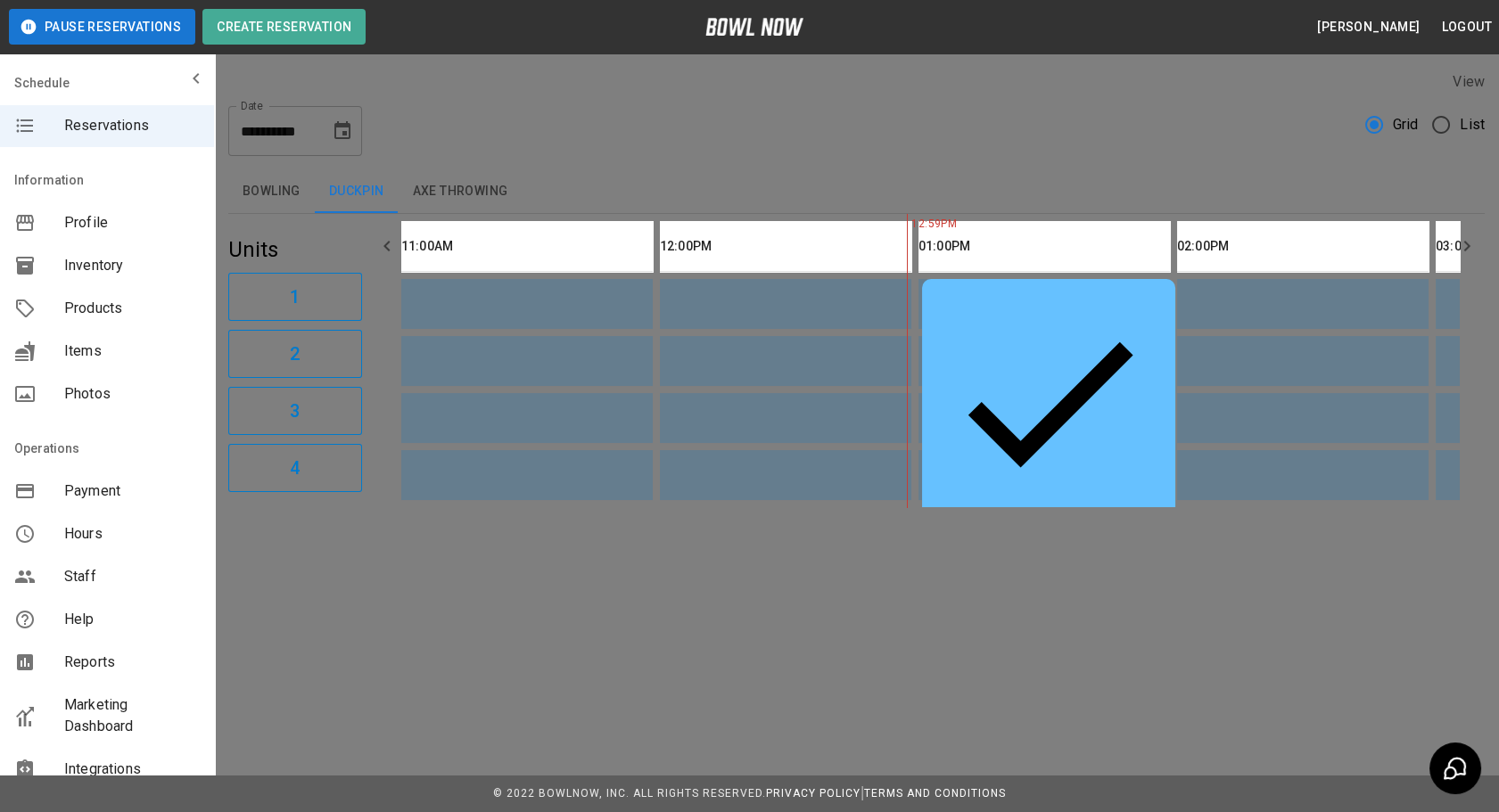
click at [1143, 400] on div at bounding box center [749, 406] width 1499 height 812
